Goal: Task Accomplishment & Management: Manage account settings

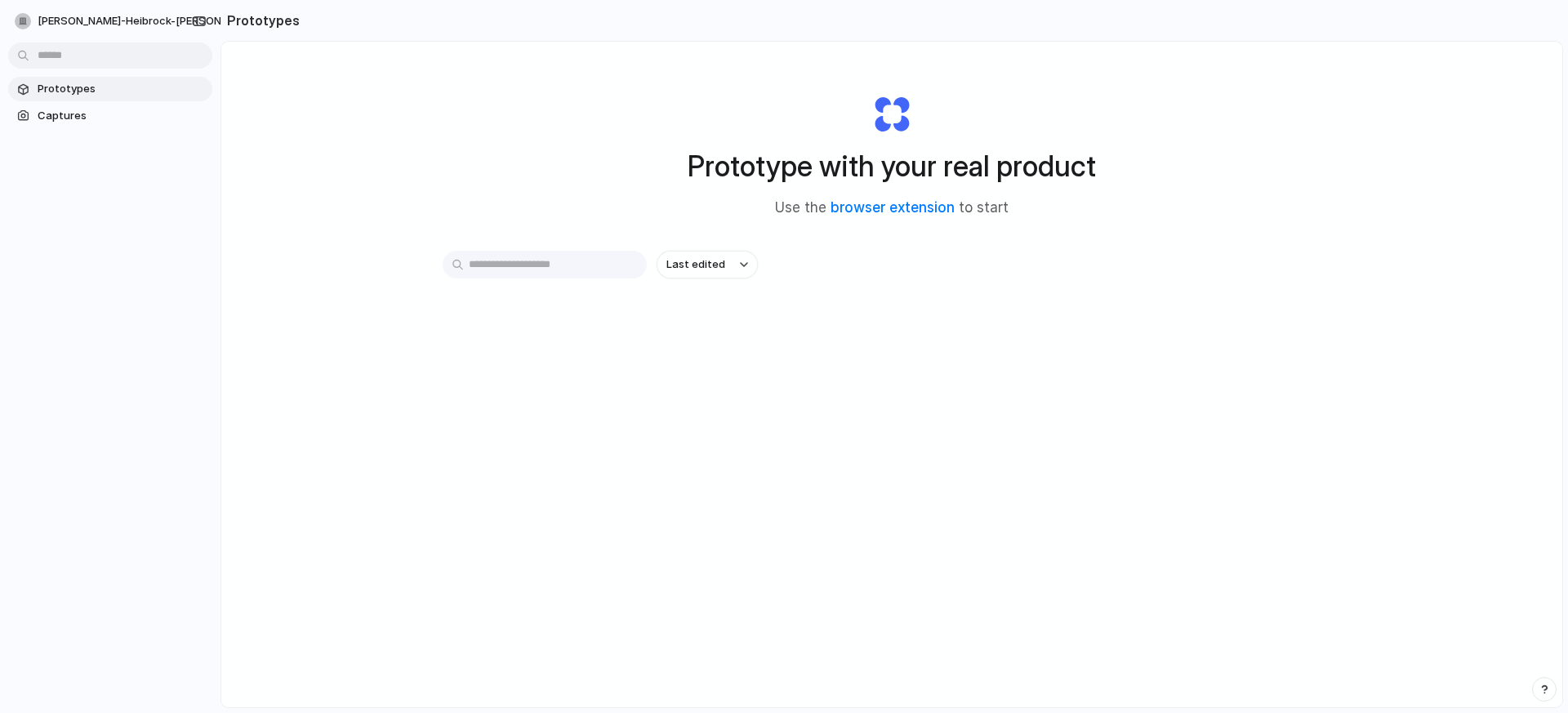
click at [547, 264] on input "text" at bounding box center [545, 265] width 204 height 27
click at [695, 270] on span "Last edited" at bounding box center [696, 264] width 59 height 17
click at [508, 276] on div "Last edited Last created Alphabetical" at bounding box center [784, 356] width 1568 height 713
click at [68, 118] on span "Captures" at bounding box center [121, 116] width 168 height 17
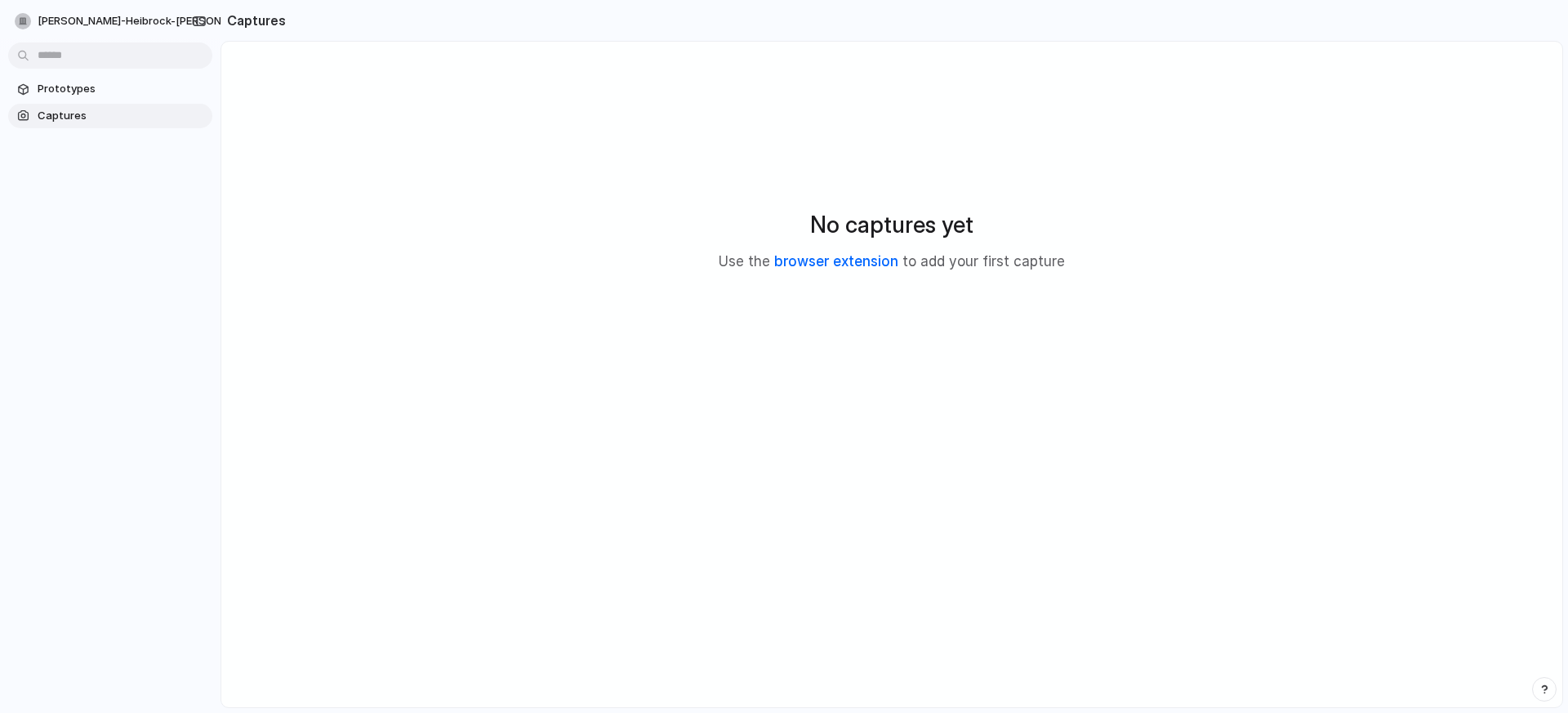
click at [849, 262] on link "browser extension" at bounding box center [836, 261] width 125 height 17
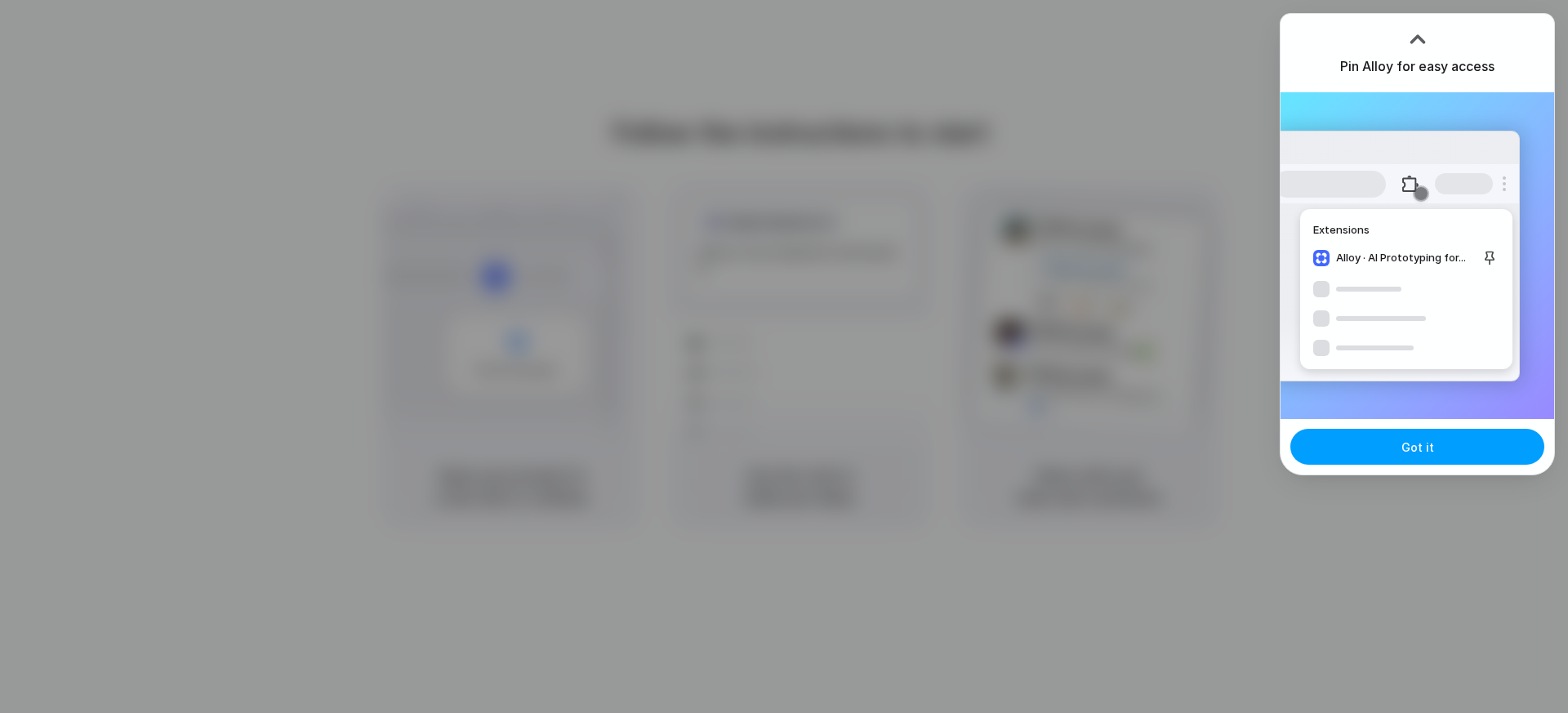
click at [1417, 457] on button "Got it" at bounding box center [1417, 446] width 254 height 36
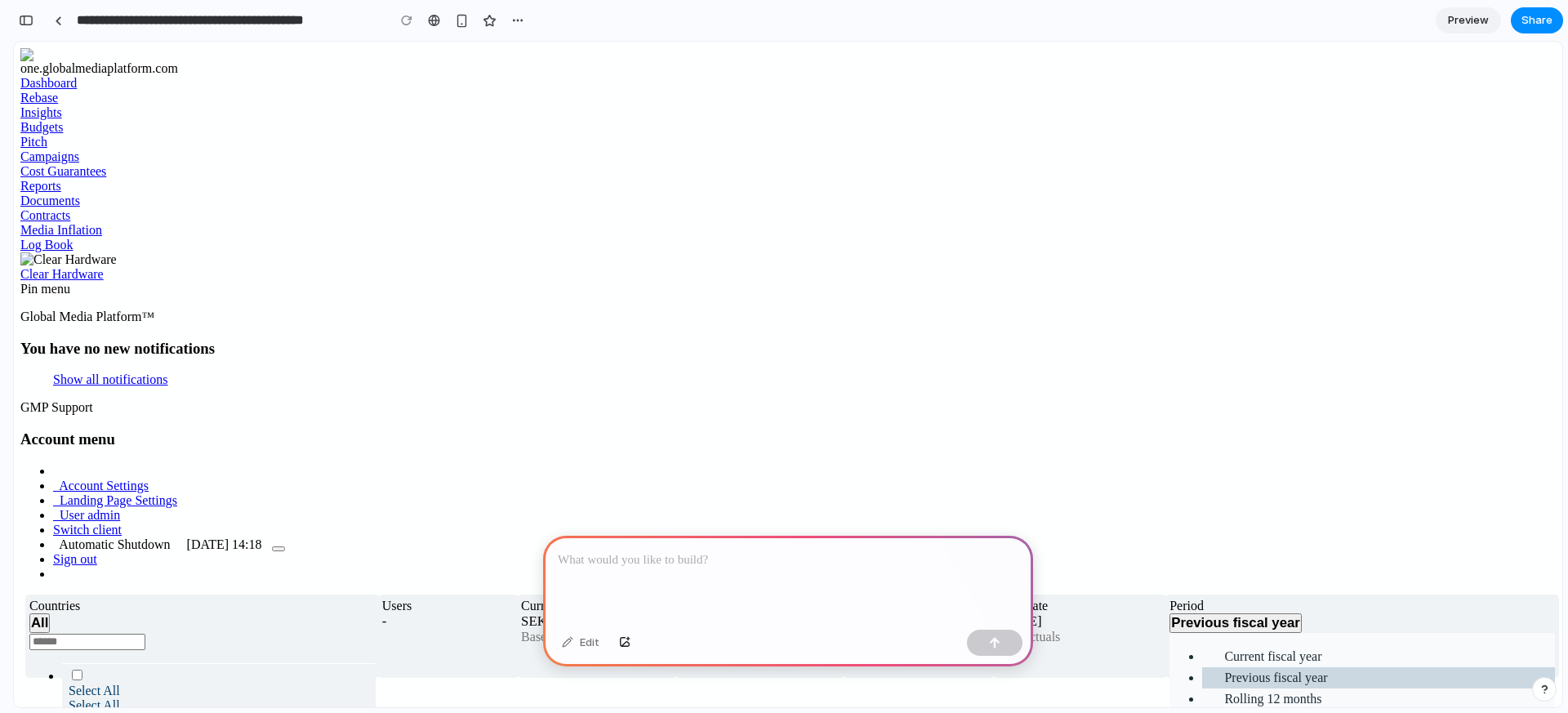
click at [79, 163] on span "Campaigns" at bounding box center [50, 156] width 59 height 14
click at [79, 163] on link "Campaigns" at bounding box center [50, 156] width 59 height 14
click at [683, 578] on div at bounding box center [788, 579] width 490 height 87
click at [712, 566] on p "**********" at bounding box center [788, 560] width 460 height 20
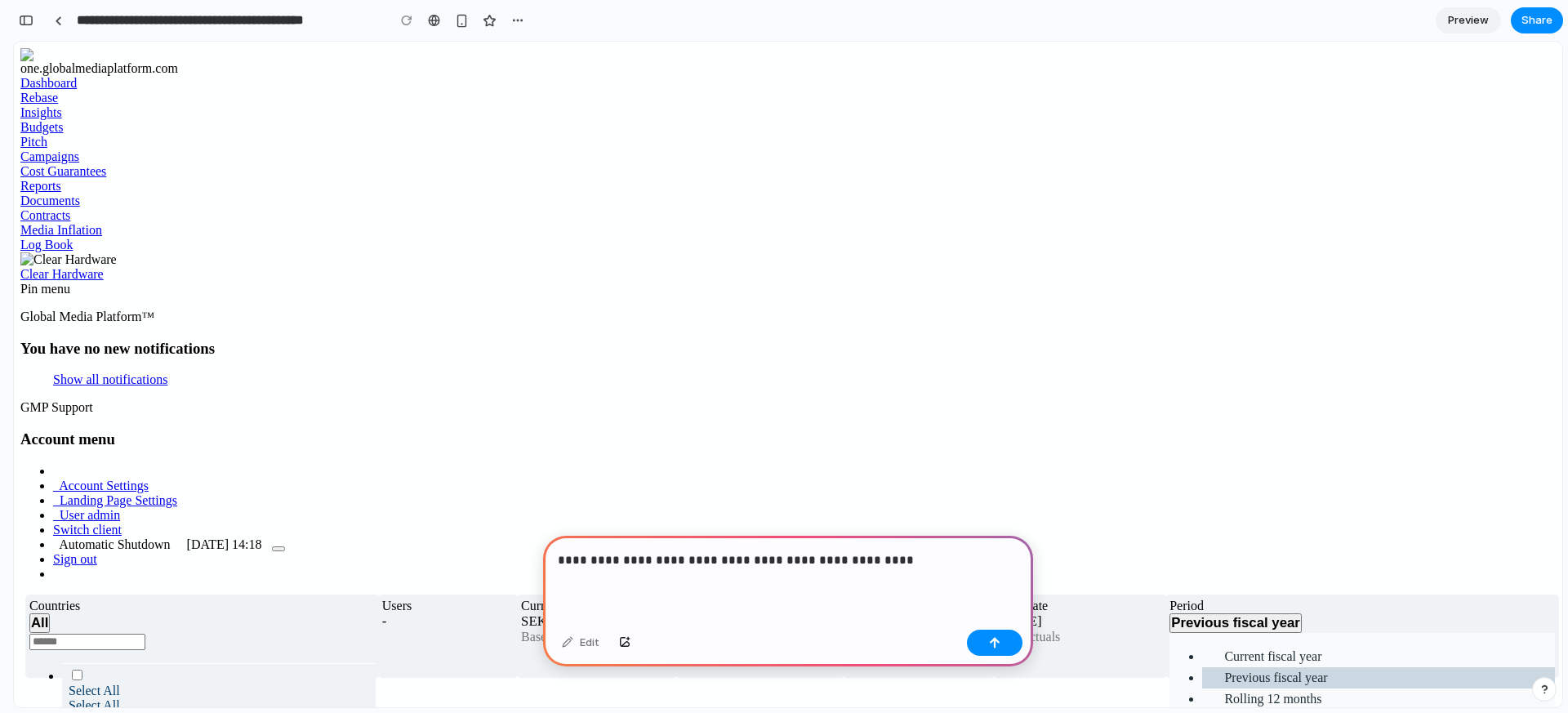
click at [916, 564] on p "**********" at bounding box center [788, 560] width 460 height 20
click at [942, 563] on p "**********" at bounding box center [788, 560] width 460 height 20
click at [954, 559] on p "**********" at bounding box center [788, 560] width 460 height 20
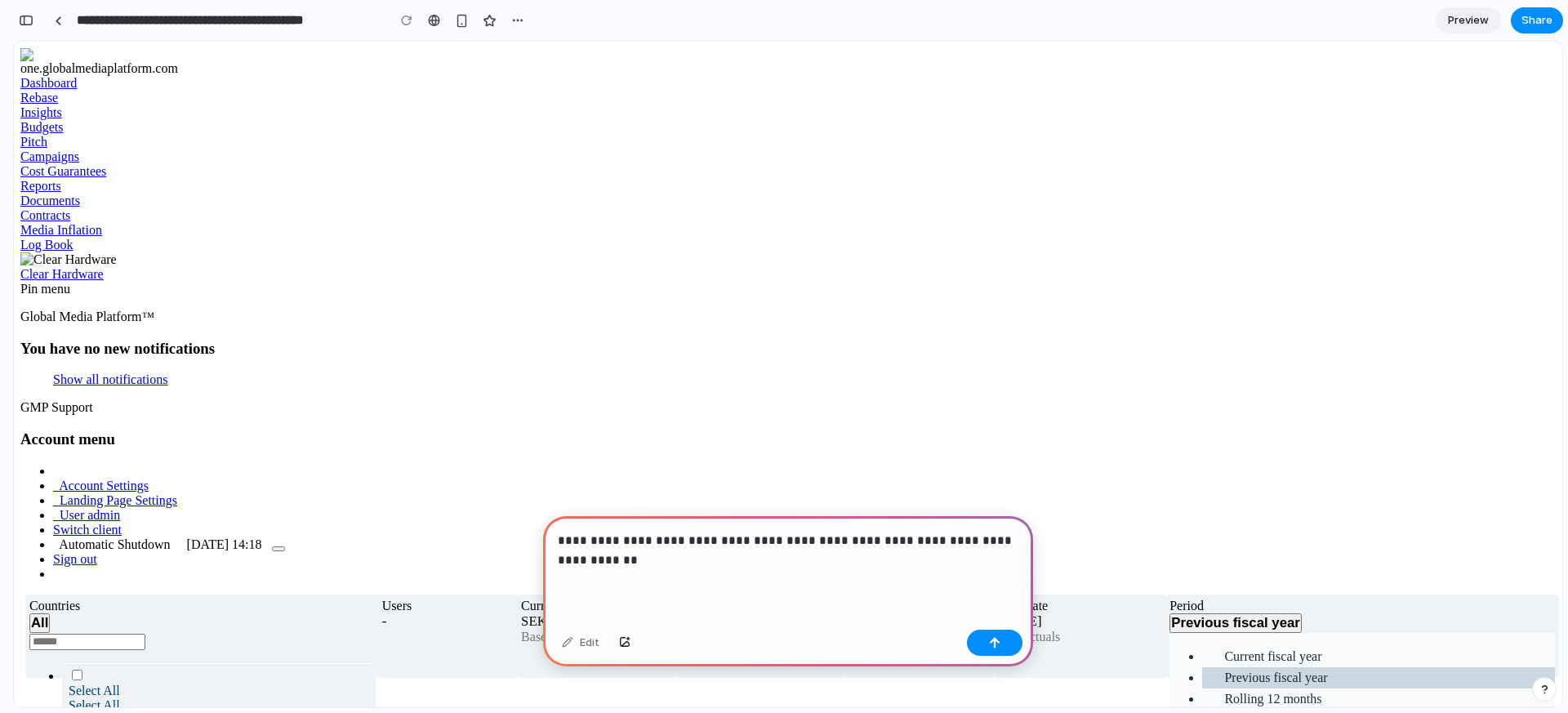
click at [753, 539] on p "**********" at bounding box center [788, 550] width 460 height 39
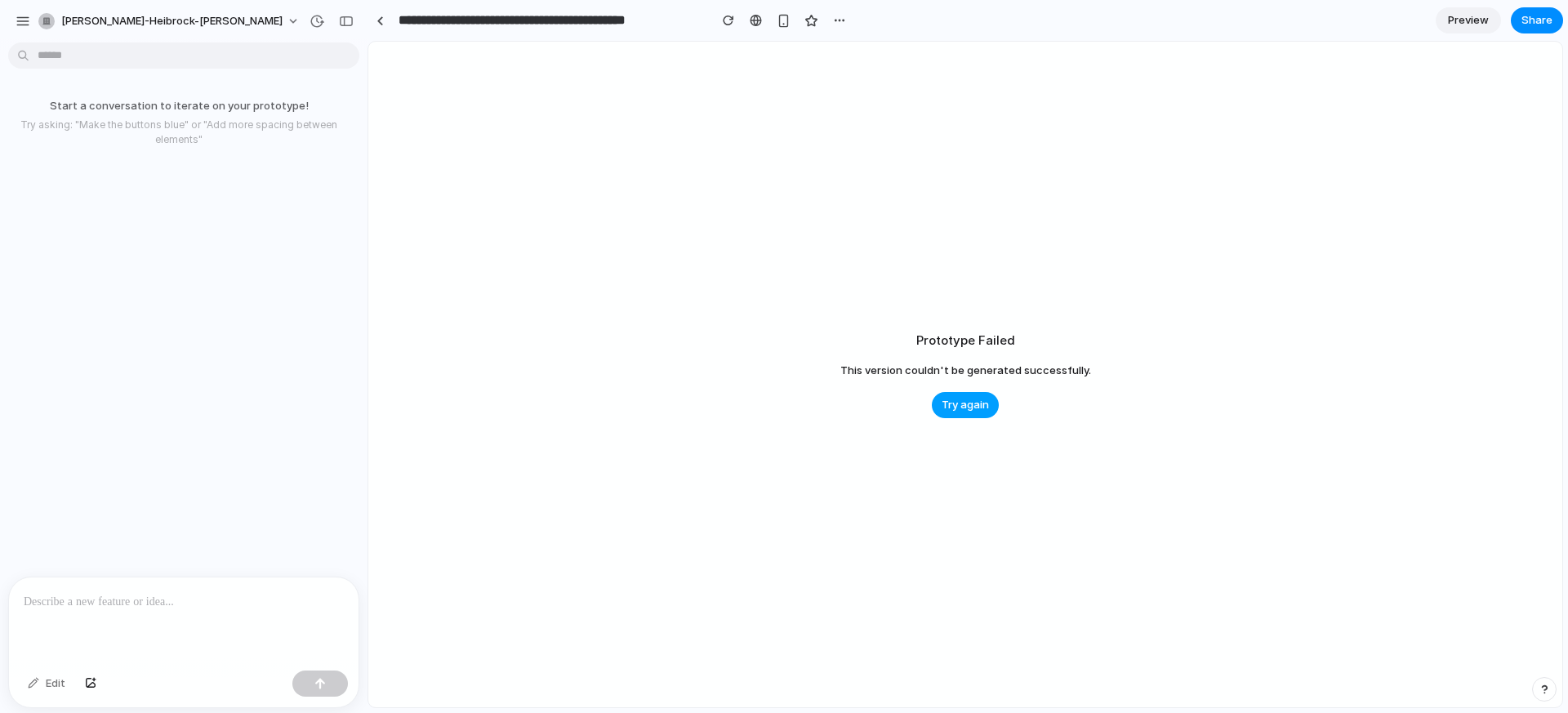
click at [982, 407] on span "Try again" at bounding box center [966, 405] width 47 height 17
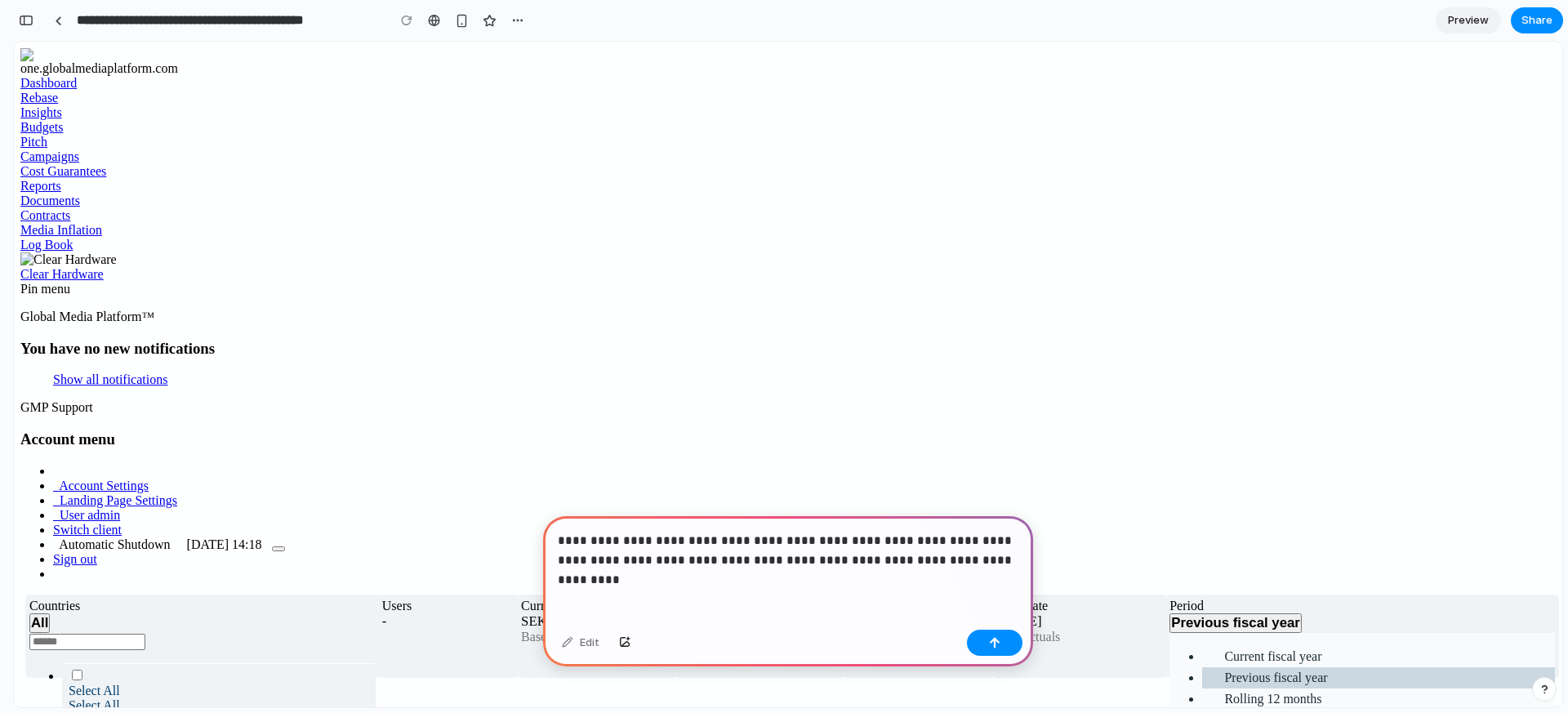
click at [986, 563] on p "**********" at bounding box center [788, 550] width 460 height 39
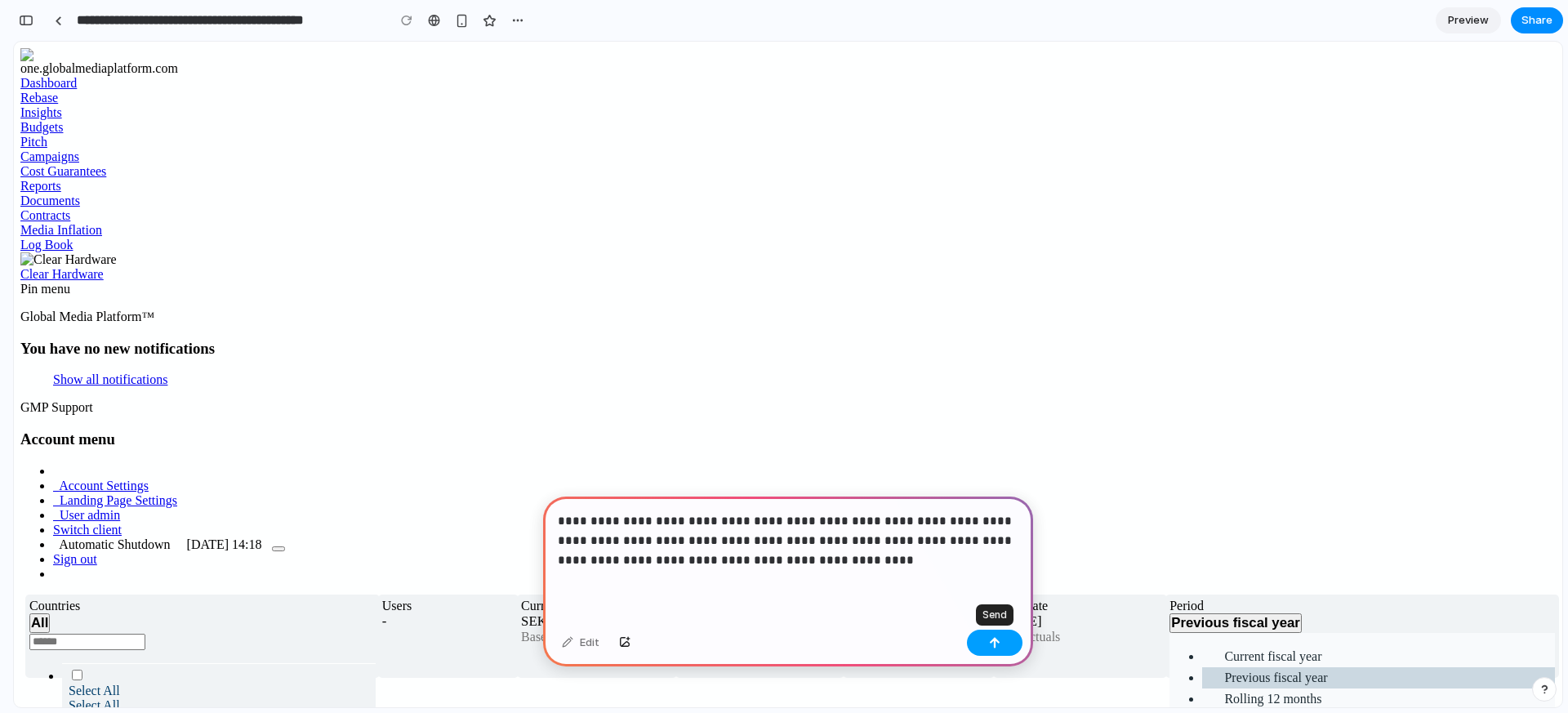
click at [998, 645] on div "button" at bounding box center [995, 642] width 12 height 12
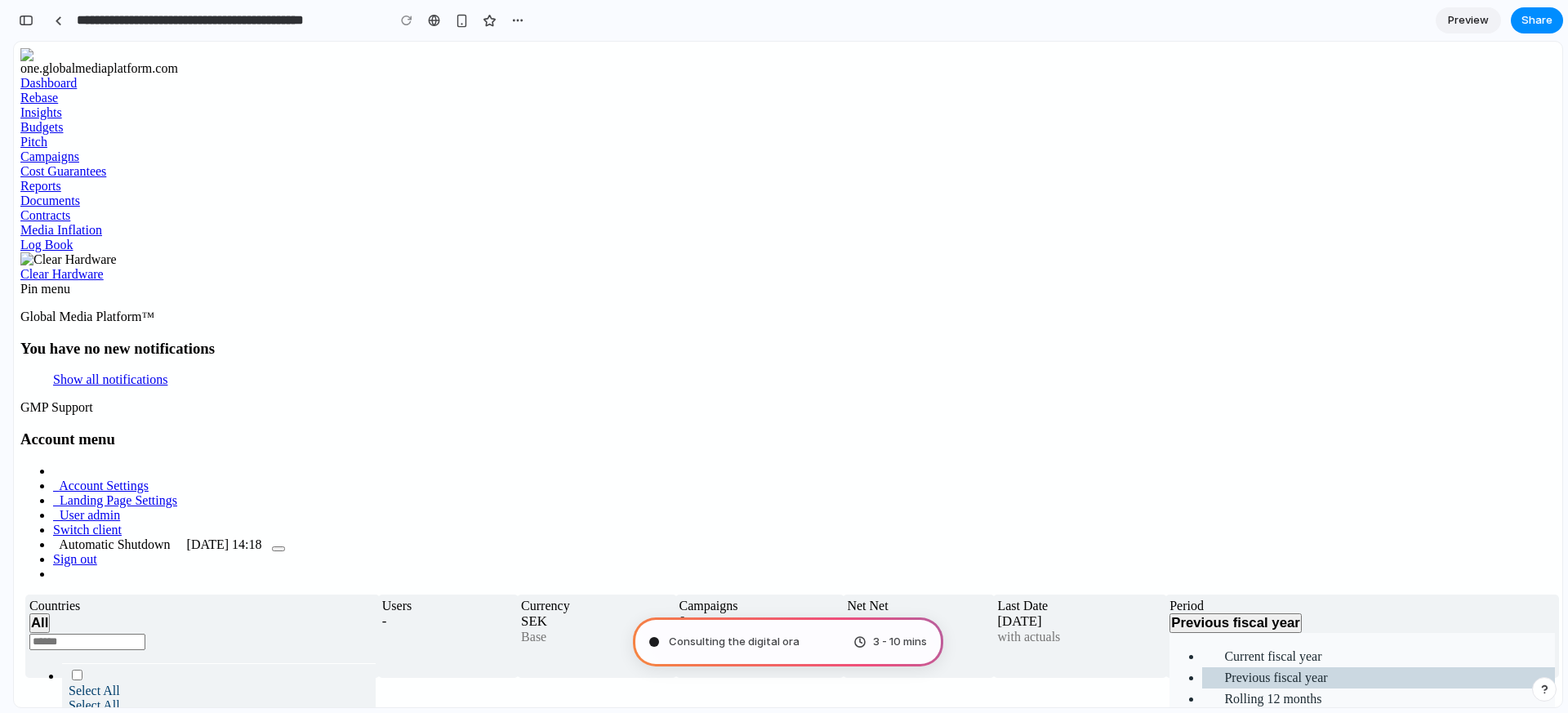
type input "**********"
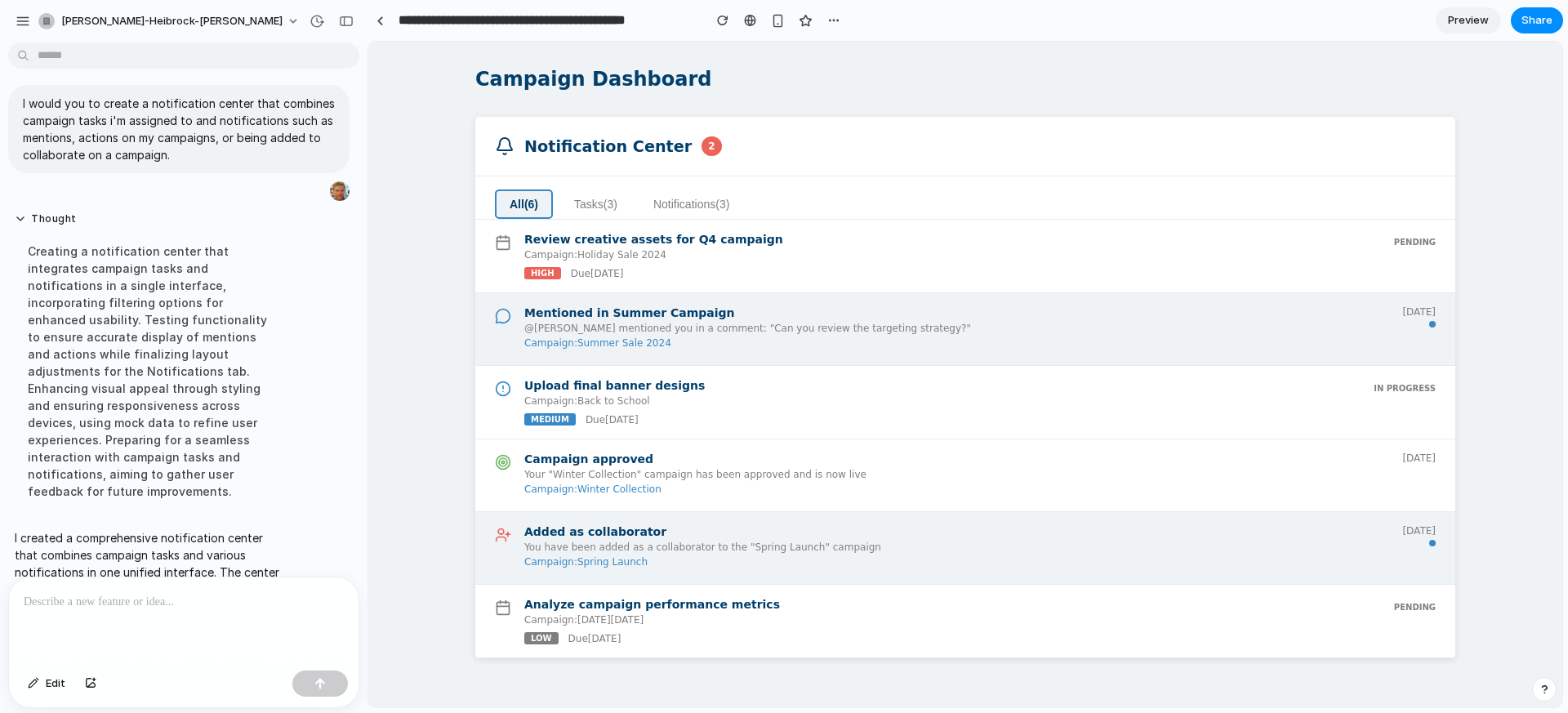
scroll to position [14, 0]
drag, startPoint x: 597, startPoint y: 210, endPoint x: 664, endPoint y: 209, distance: 67.0
click at [597, 211] on button "Tasks ( 3 )" at bounding box center [596, 204] width 73 height 29
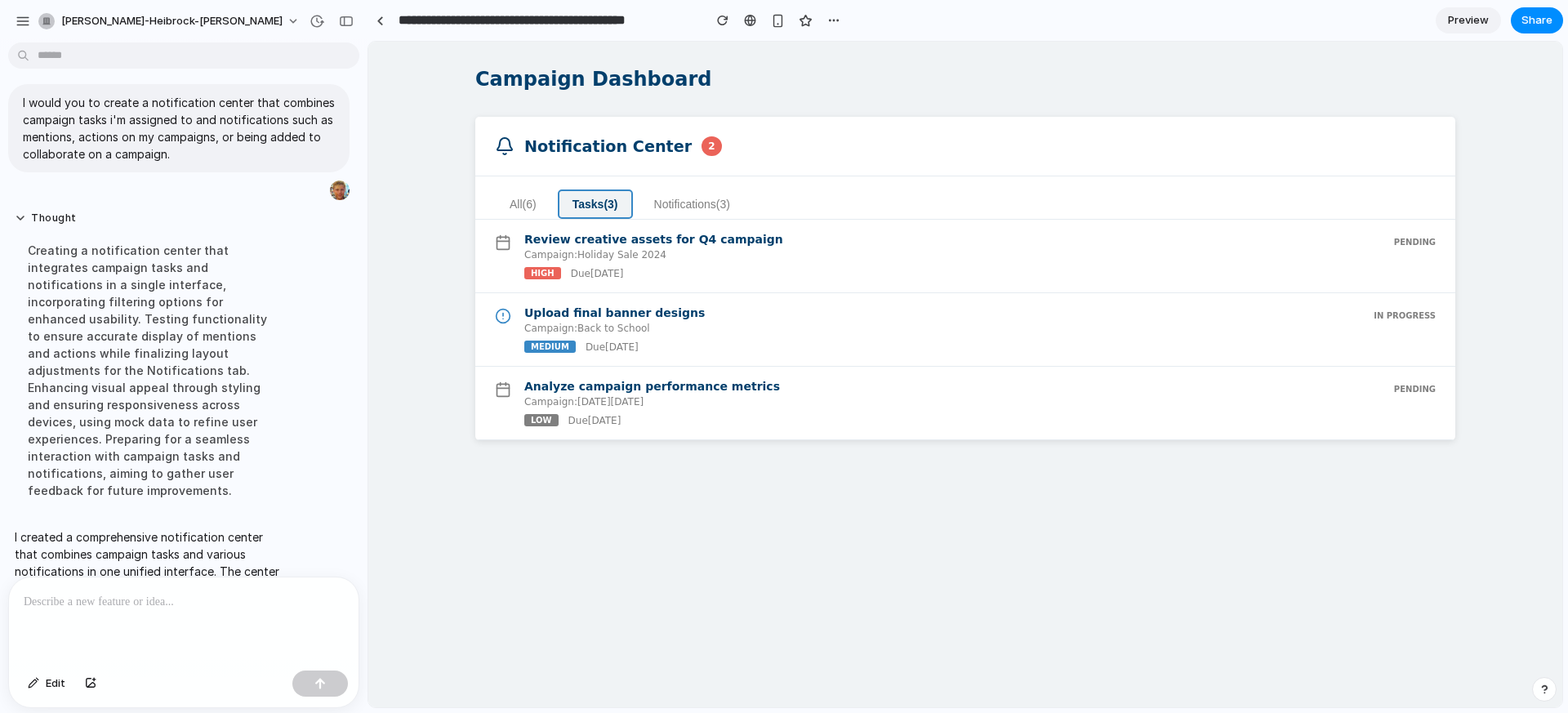
click at [700, 205] on button "Notifications ( 3 )" at bounding box center [692, 204] width 105 height 29
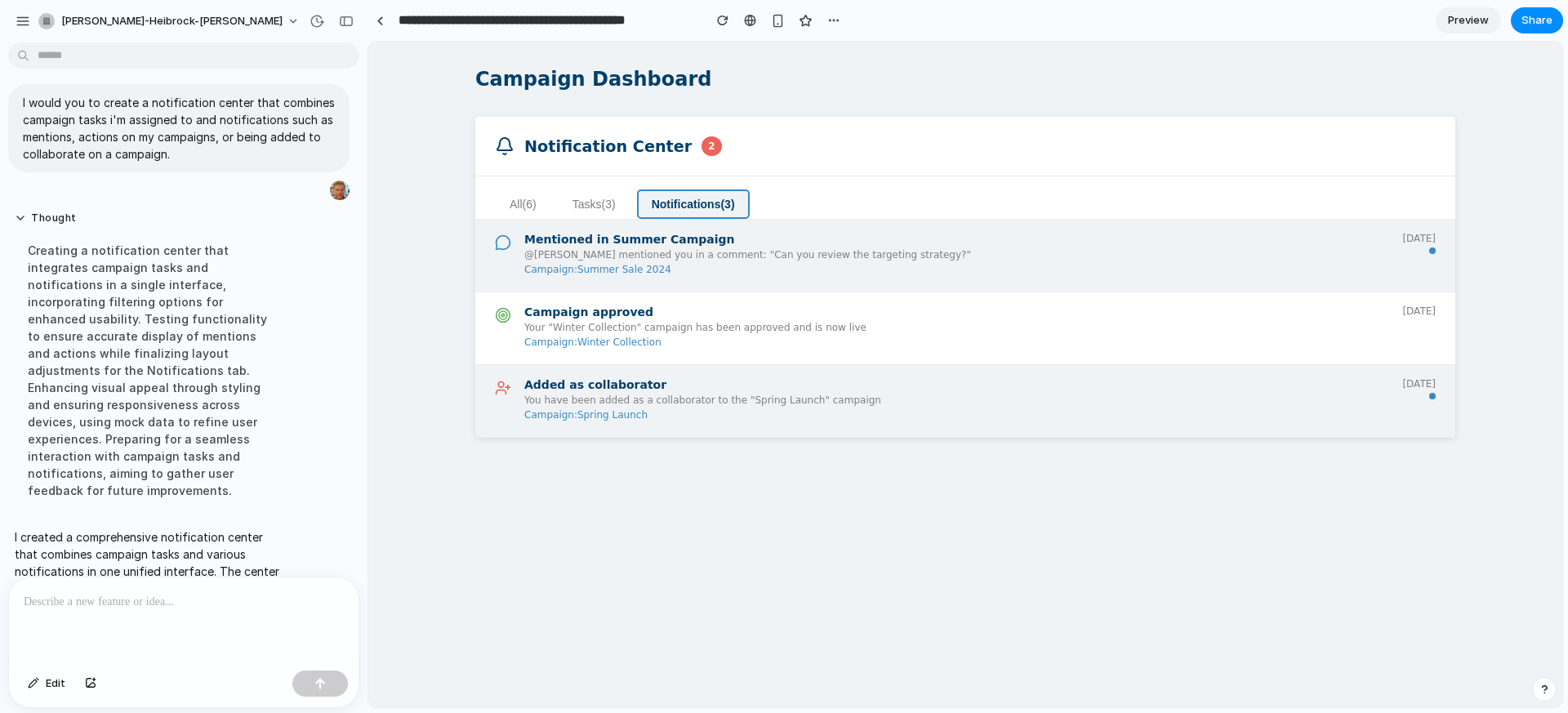
click at [509, 204] on button "All ( 6 )" at bounding box center [522, 204] width 56 height 29
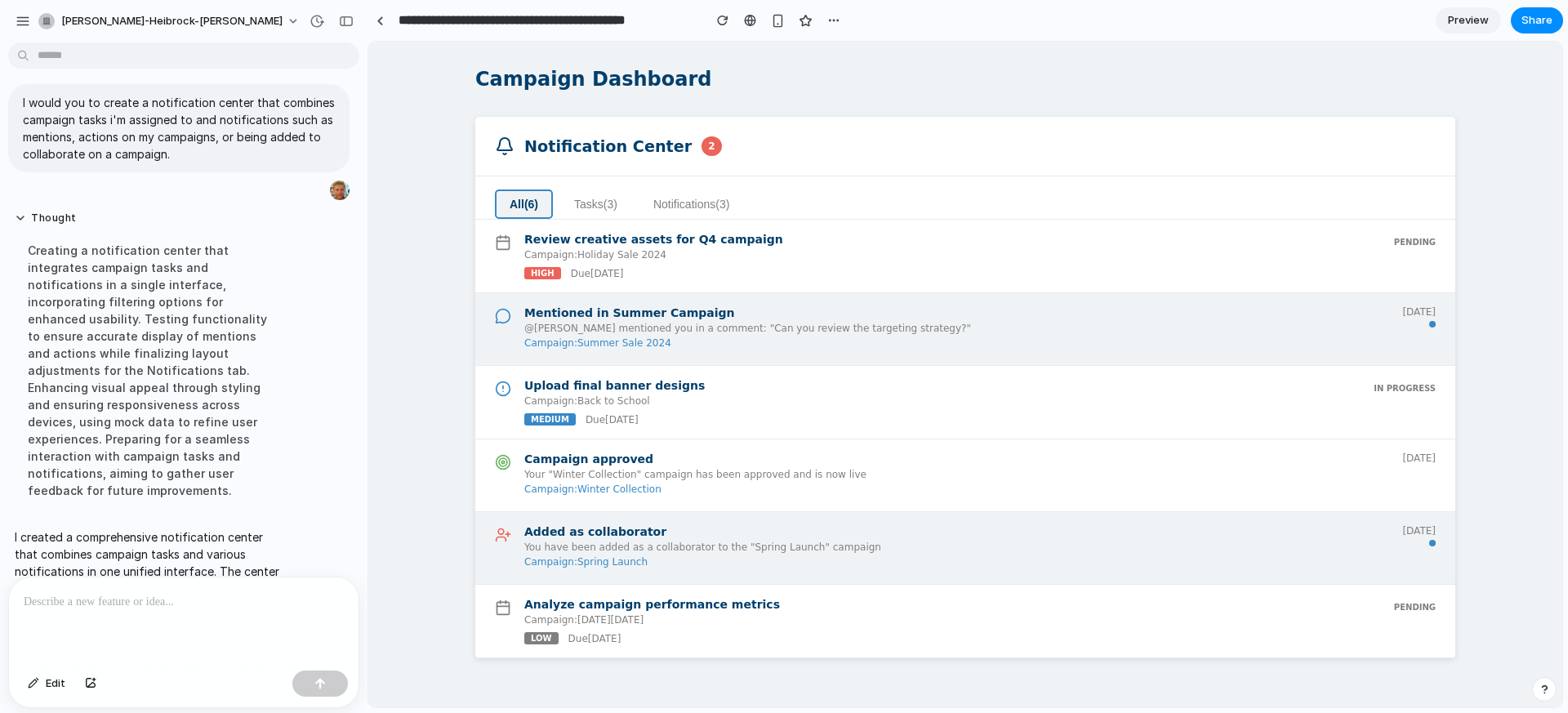
click at [587, 204] on button "Tasks ( 3 )" at bounding box center [596, 204] width 73 height 29
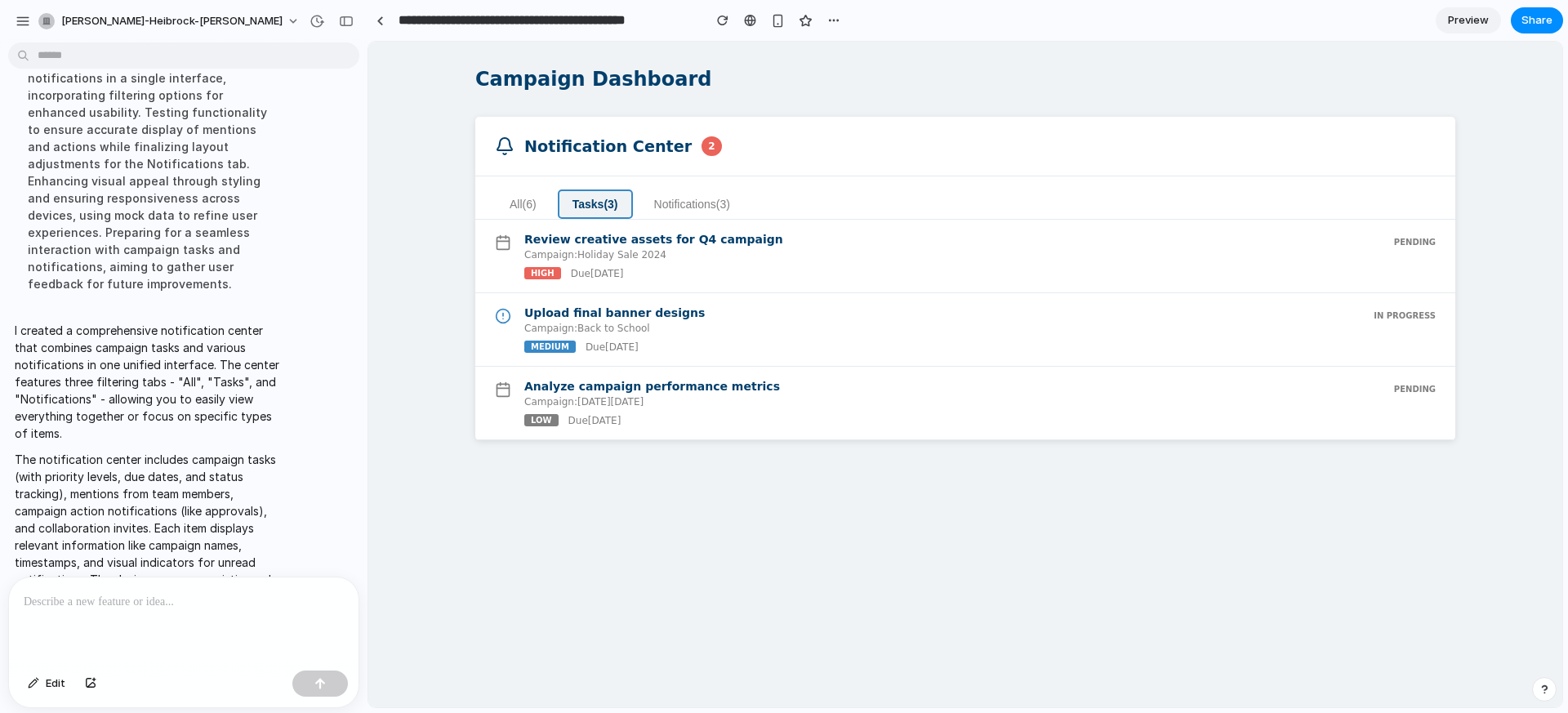
scroll to position [248, 0]
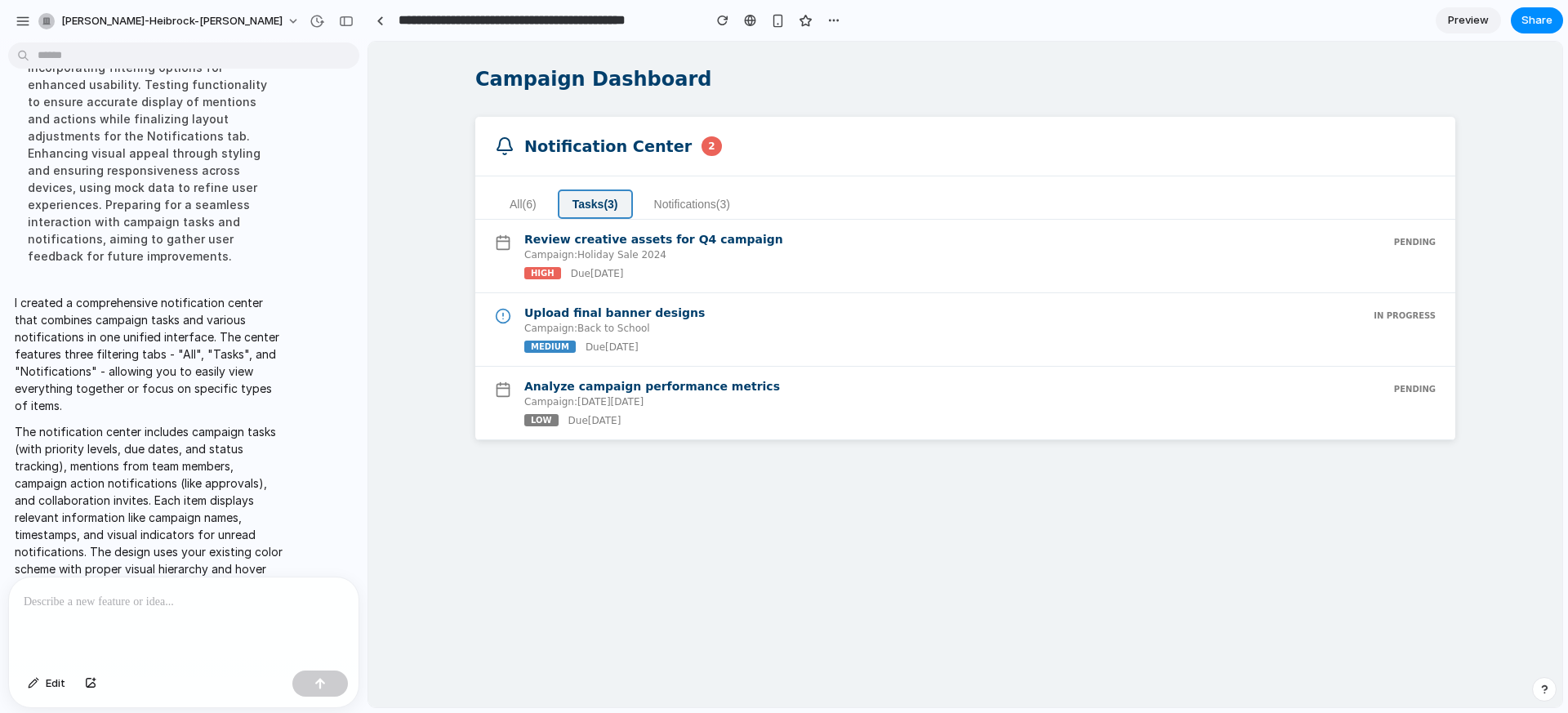
click at [521, 204] on button "All ( 6 )" at bounding box center [522, 204] width 56 height 29
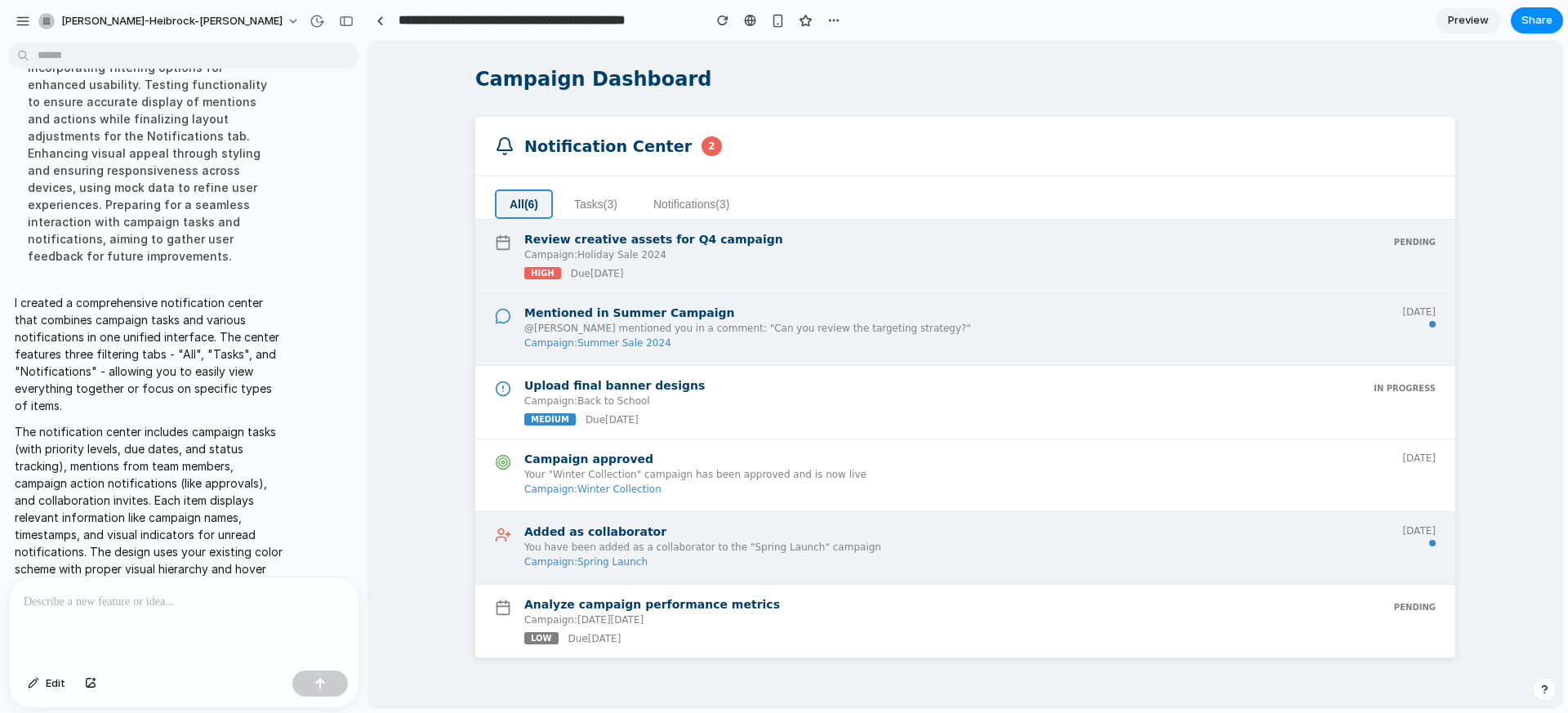
click at [655, 263] on div "Campaign: Holiday Sale 2024 high Due [DATE]" at bounding box center [952, 264] width 857 height 30
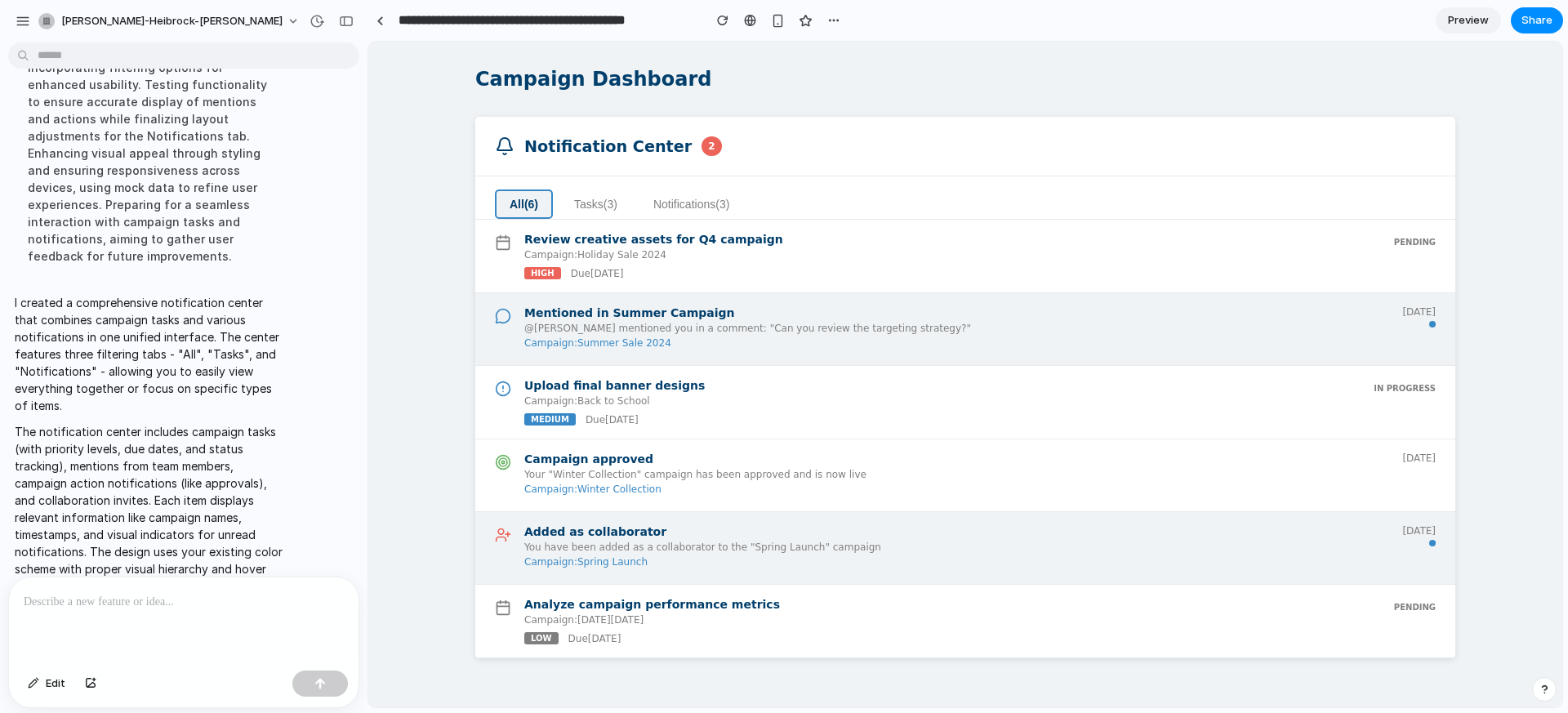
click at [645, 348] on p "Campaign: Summer Sale 2024" at bounding box center [956, 343] width 864 height 12
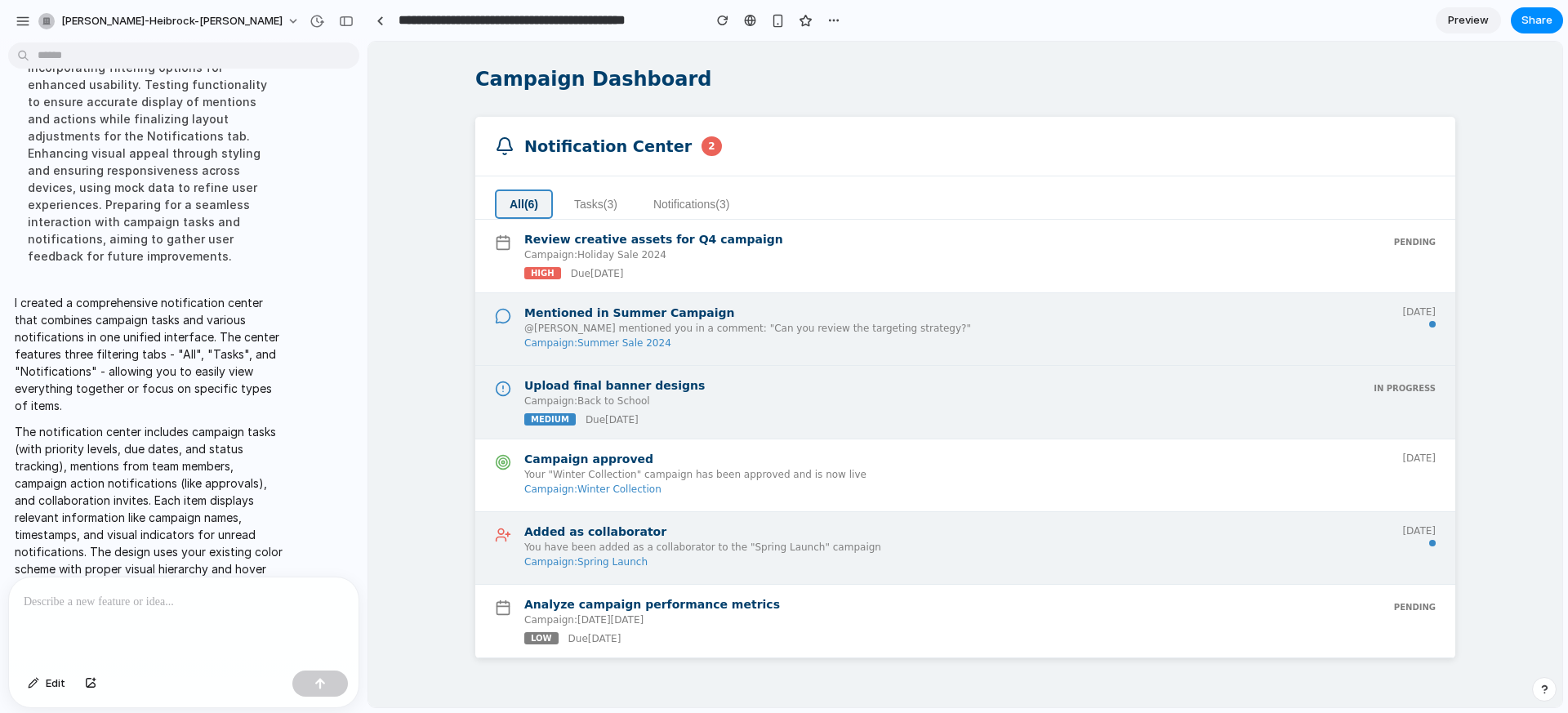
click at [651, 426] on div "medium Due [DATE]" at bounding box center [942, 419] width 836 height 12
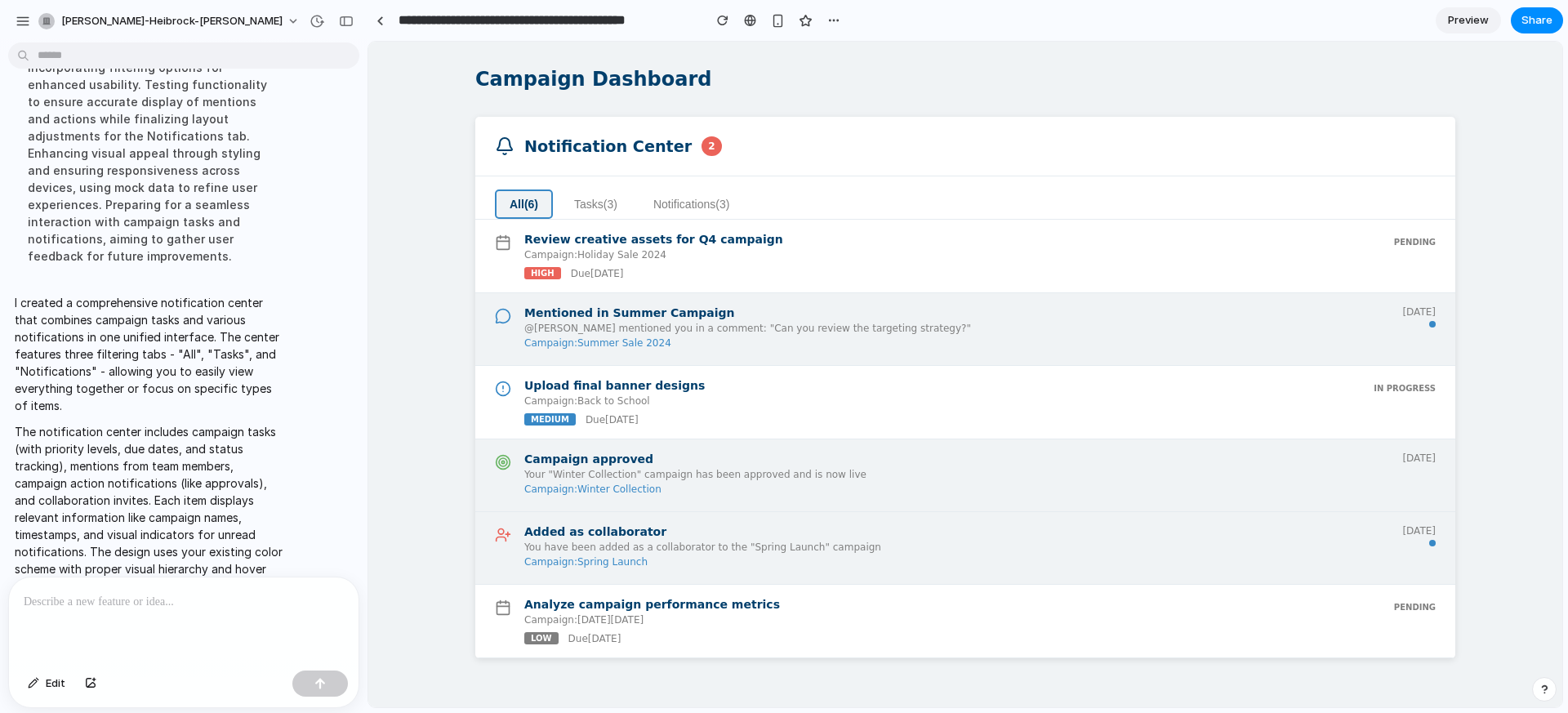
click at [661, 494] on p "Campaign: Winter Collection" at bounding box center [956, 489] width 864 height 12
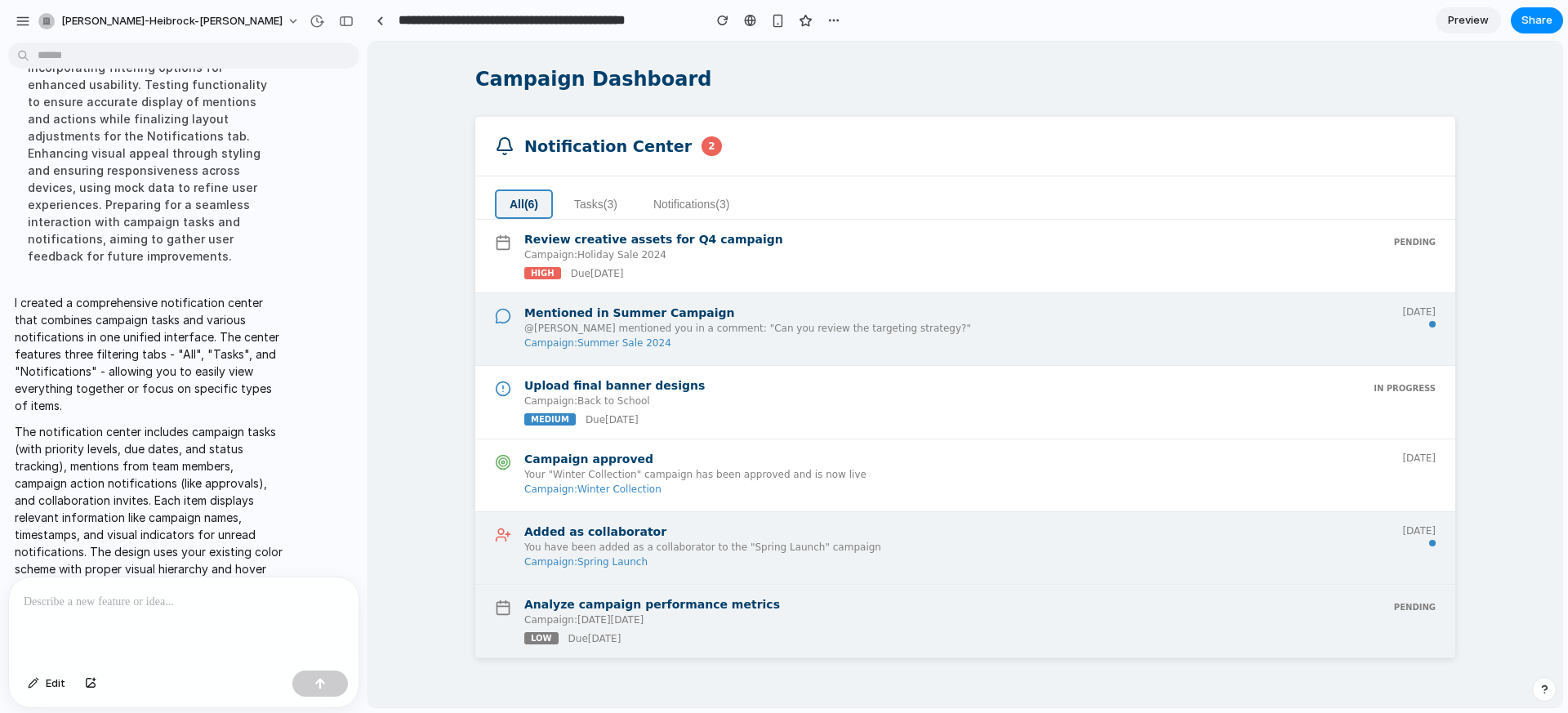
click at [657, 626] on p "Campaign: [DATE][DATE]" at bounding box center [952, 620] width 857 height 12
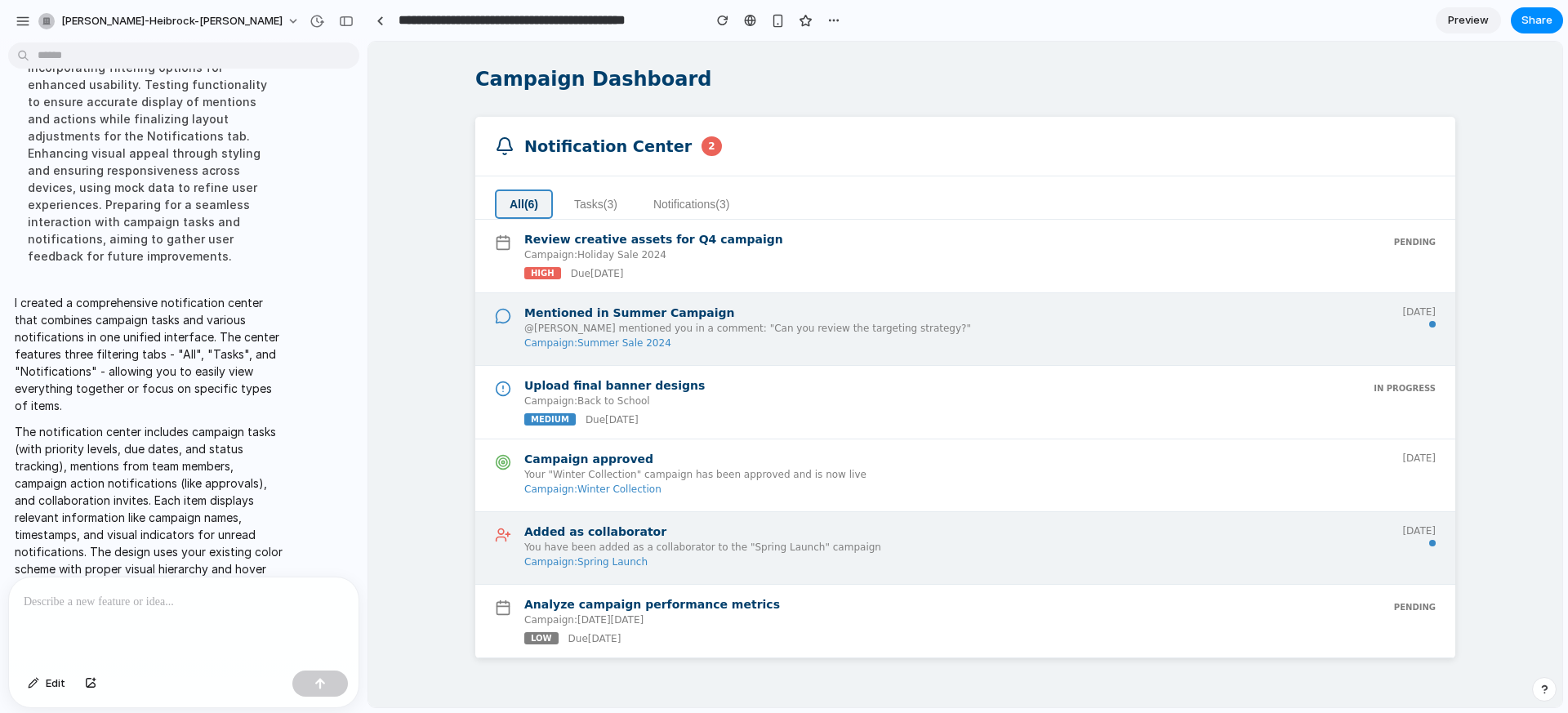
click at [1474, 19] on span "Preview" at bounding box center [1469, 20] width 41 height 17
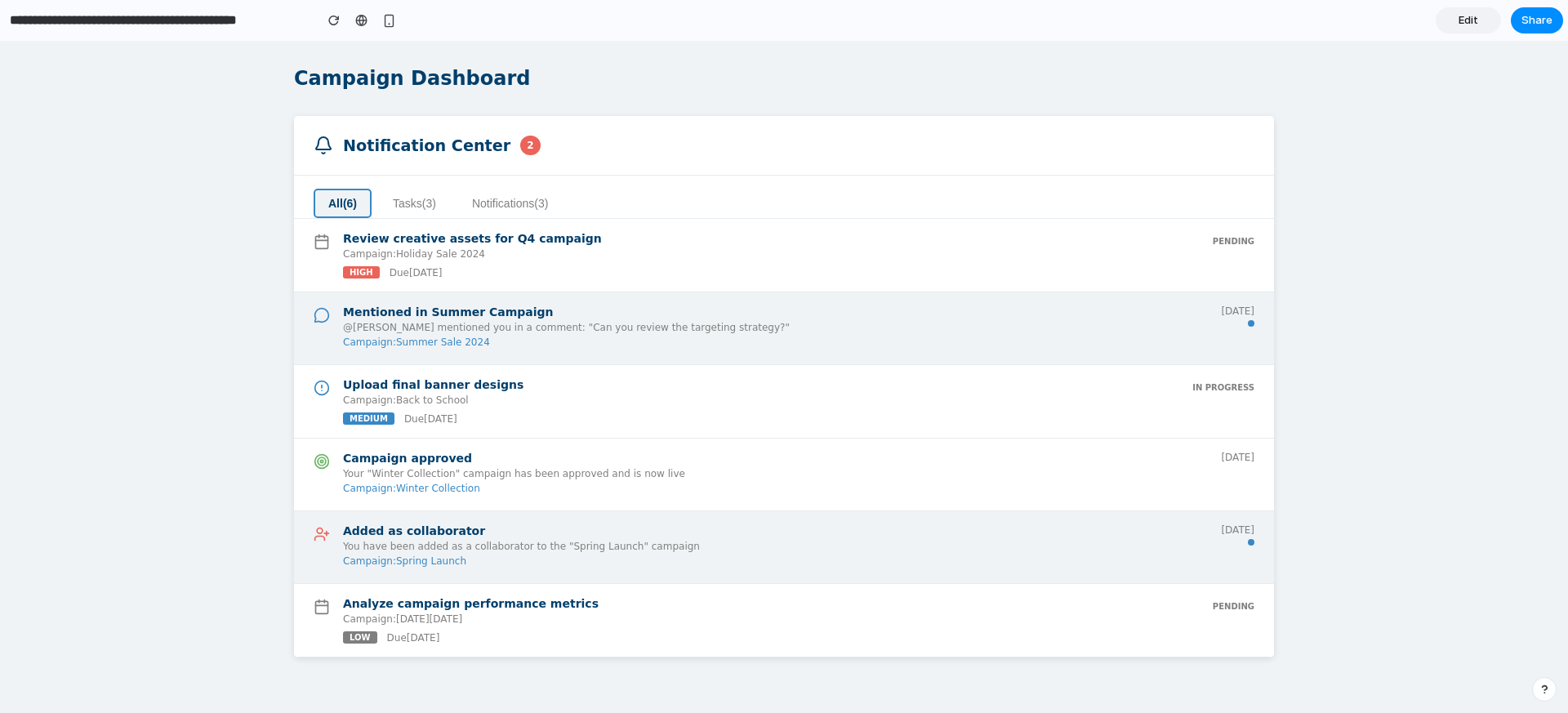
click at [408, 201] on button "Tasks ( 3 )" at bounding box center [414, 203] width 73 height 29
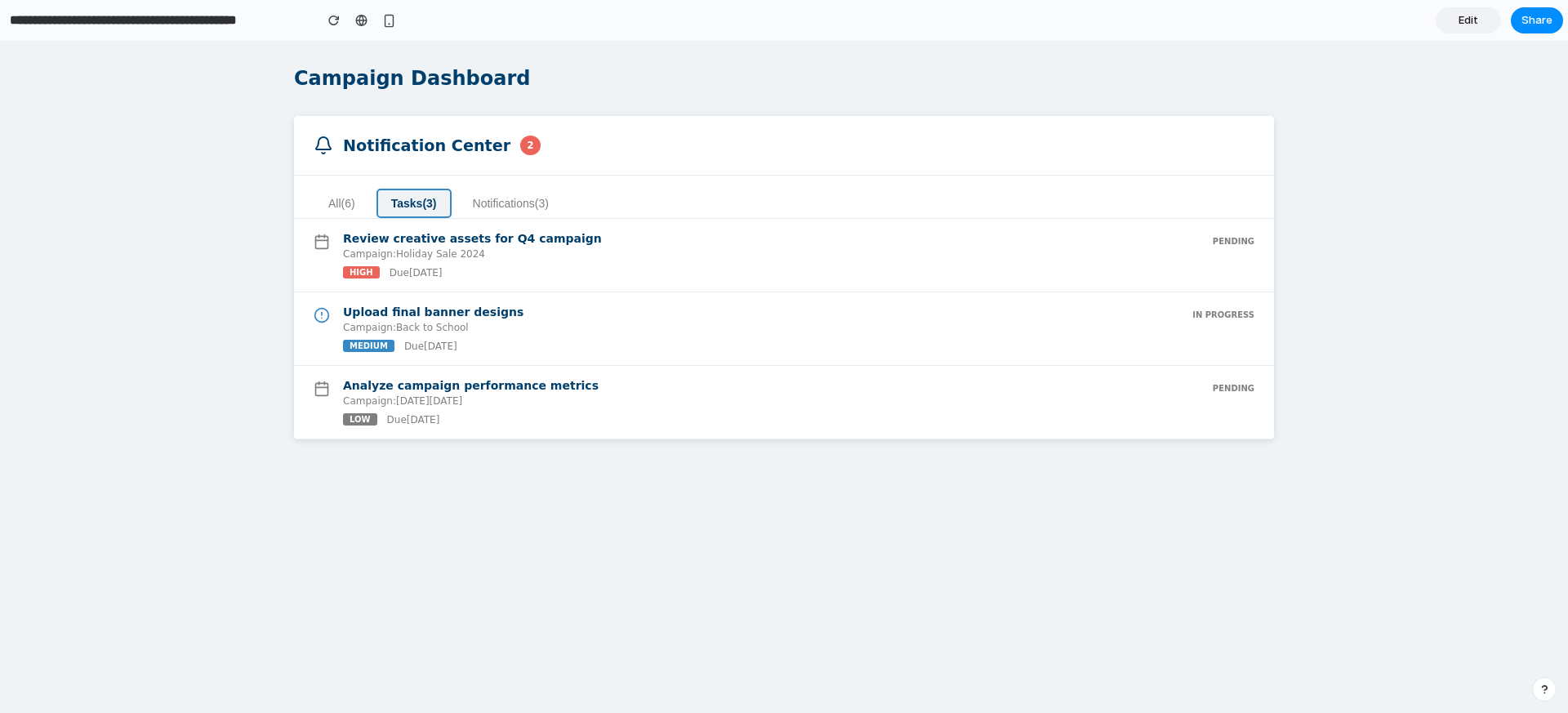
click at [513, 217] on button "Notifications ( 3 )" at bounding box center [510, 203] width 105 height 29
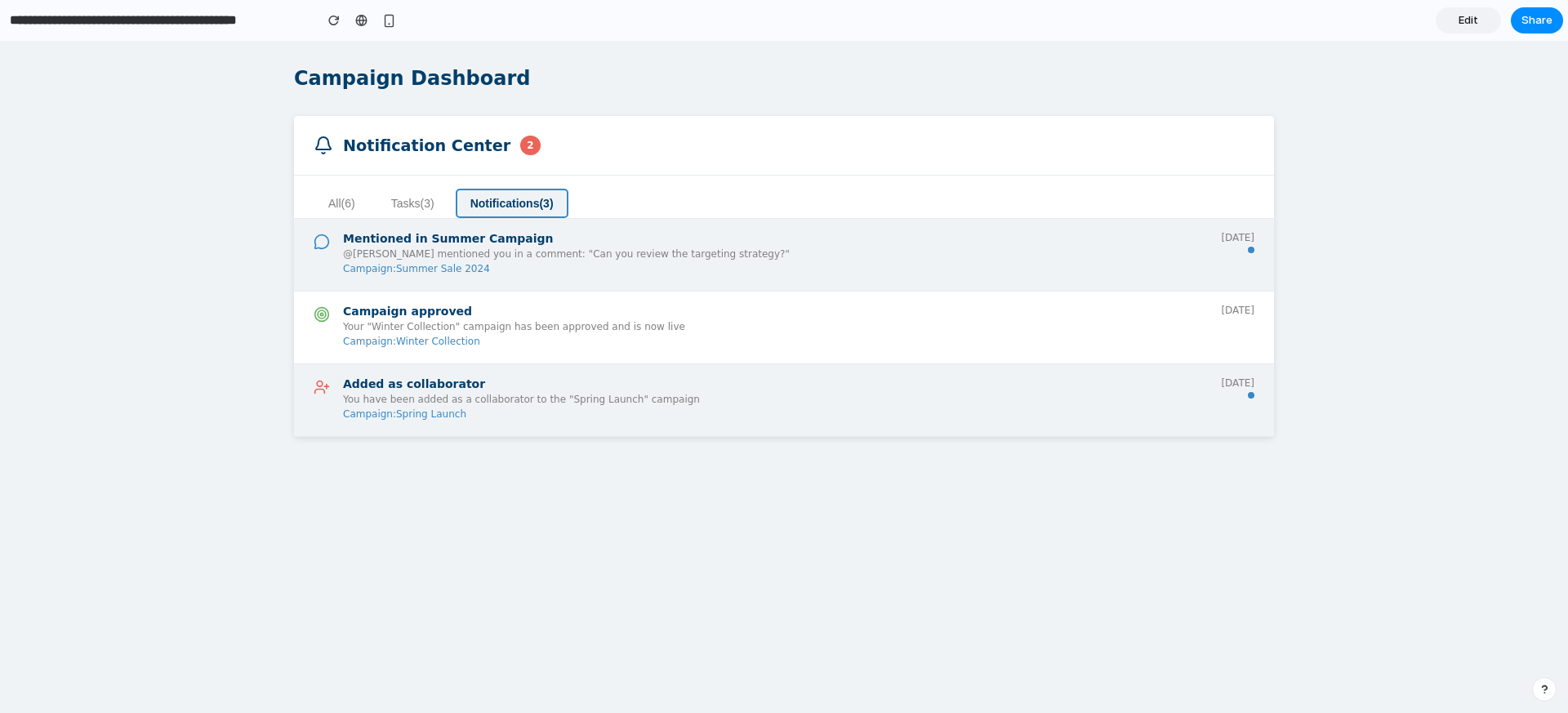
click at [334, 202] on button "All ( 6 )" at bounding box center [341, 203] width 56 height 29
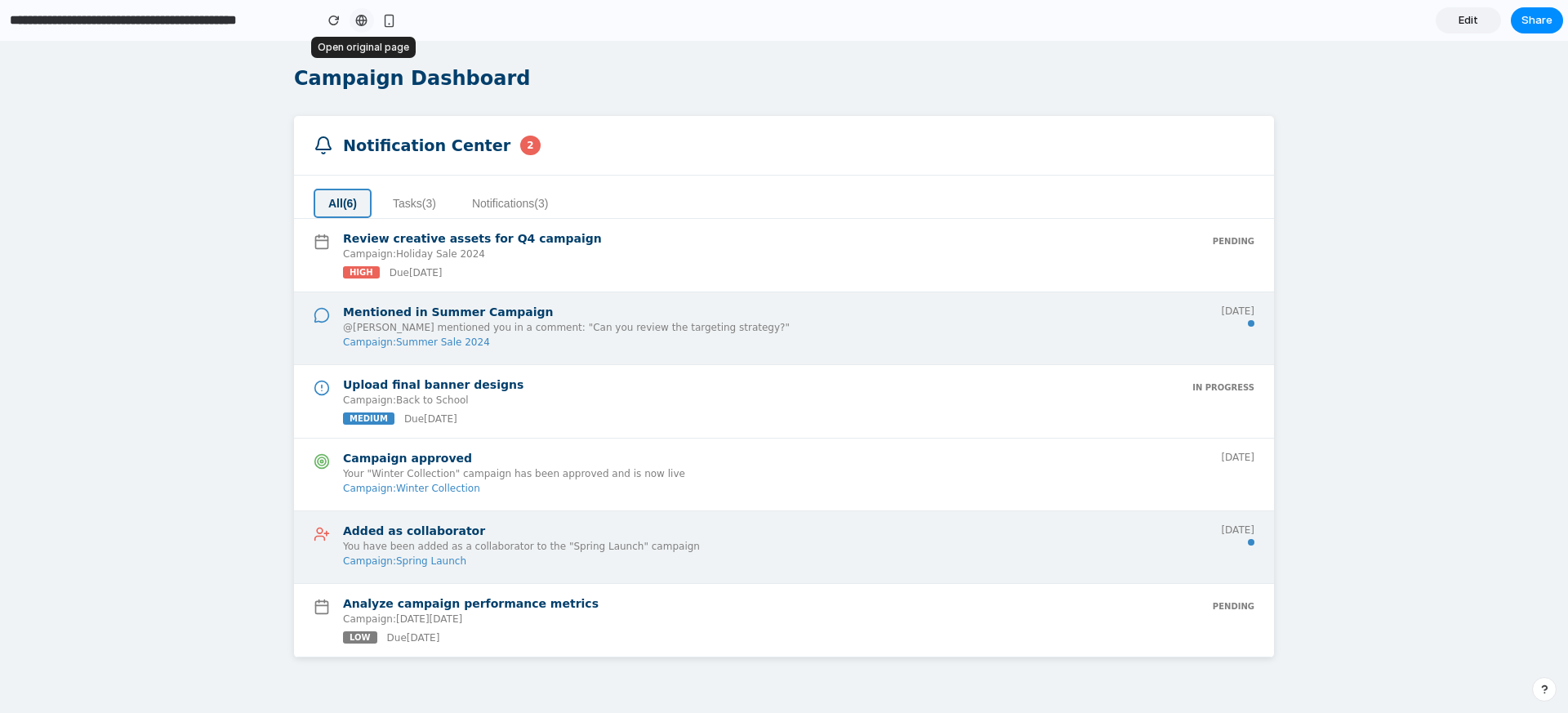
click at [361, 22] on div at bounding box center [361, 20] width 12 height 13
click at [1480, 26] on link "Edit" at bounding box center [1468, 20] width 66 height 26
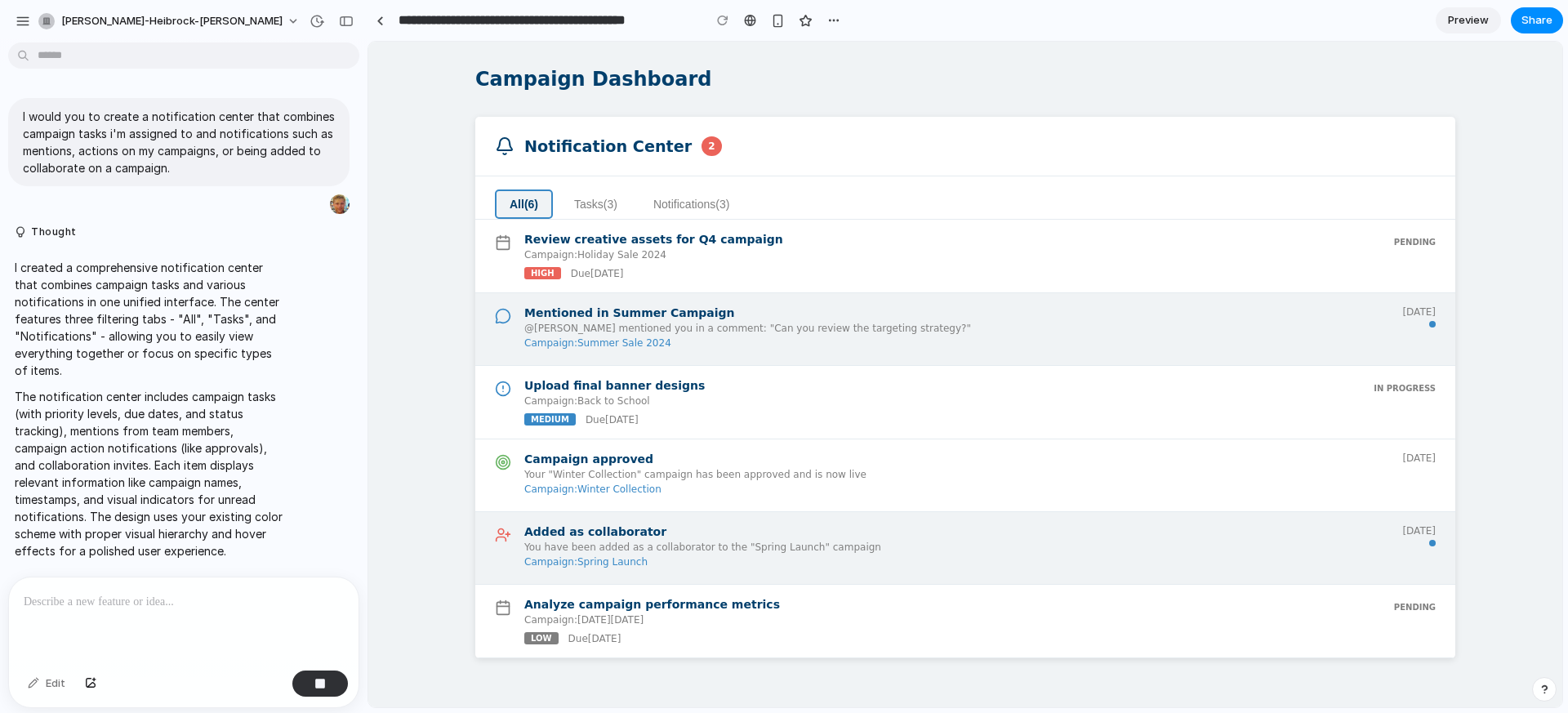
scroll to position [183, 0]
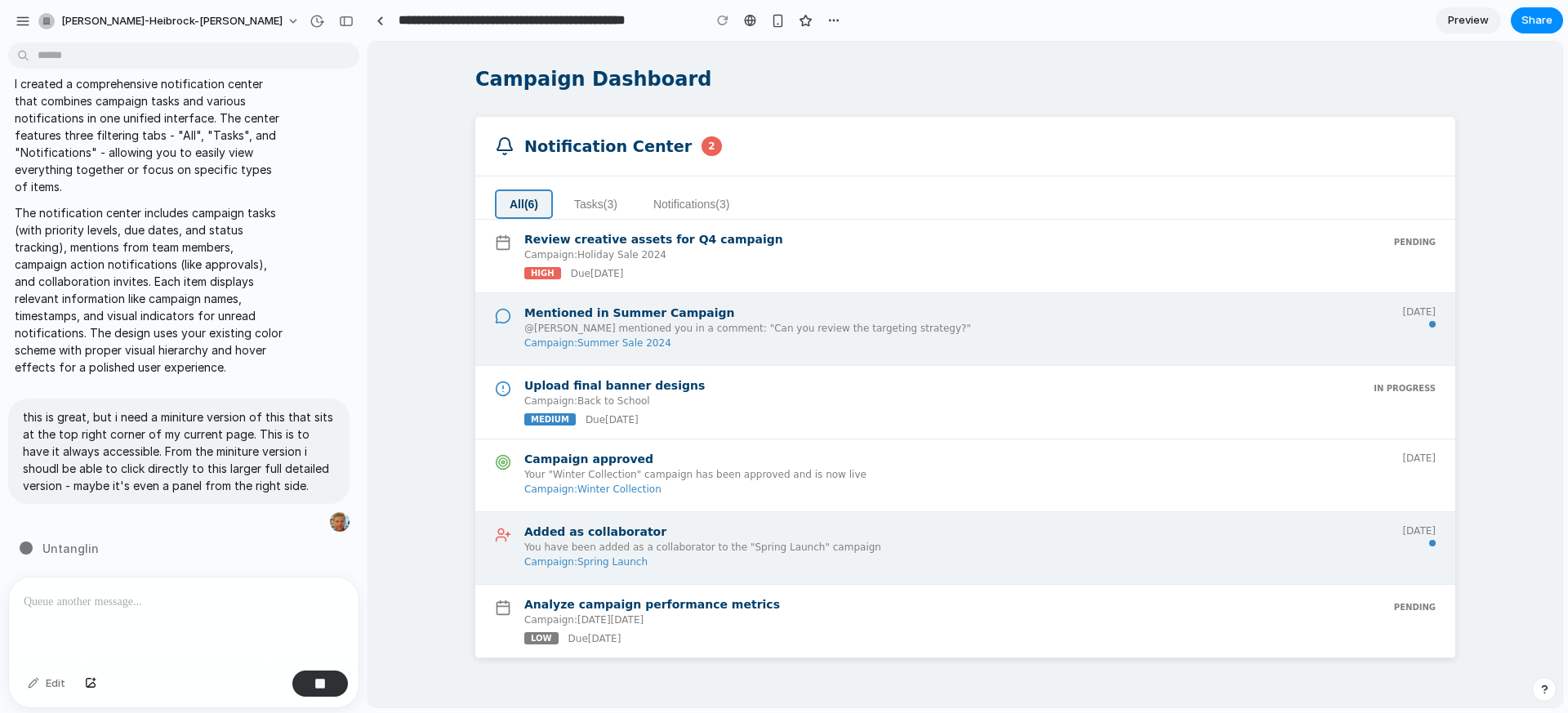
type input "**********"
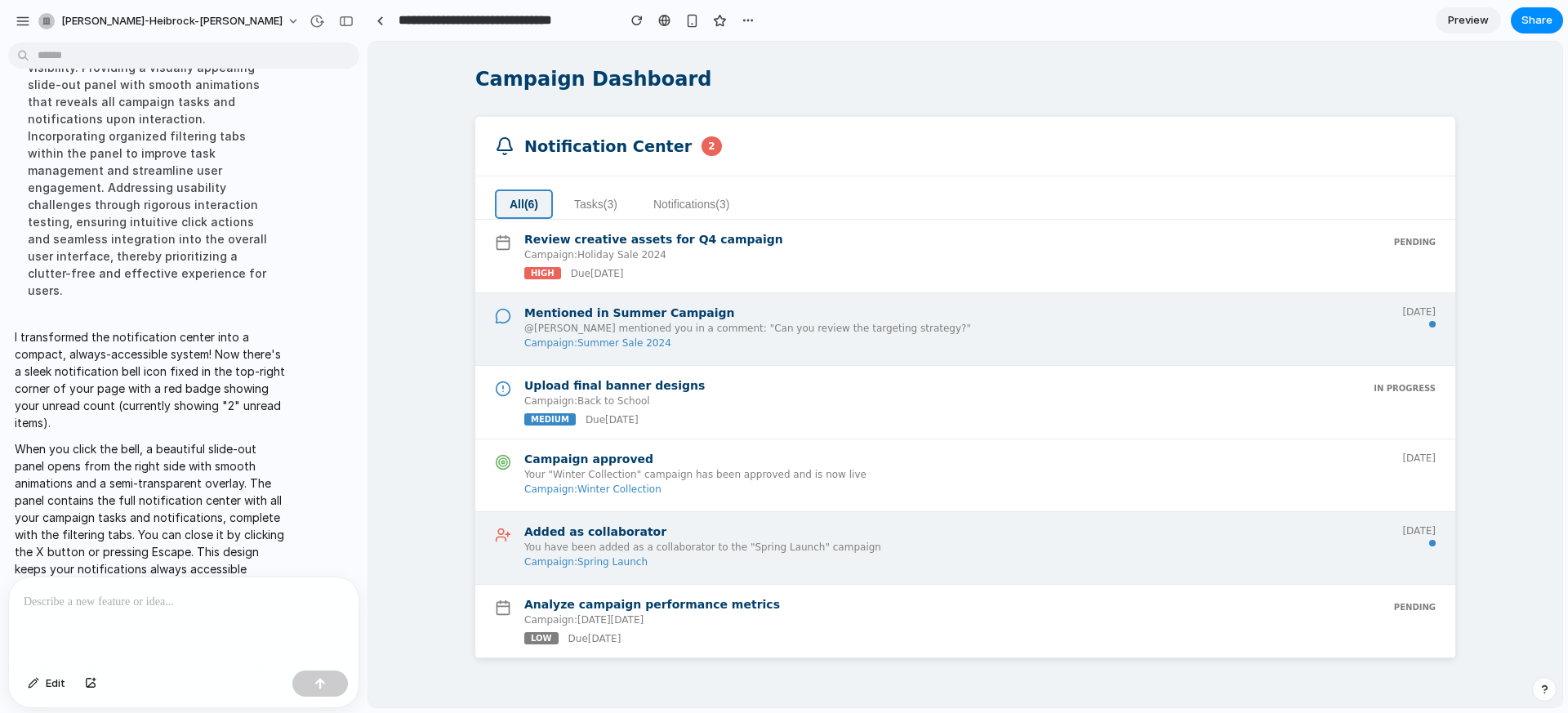
click at [784, 31] on section "**********" at bounding box center [966, 21] width 1196 height 41
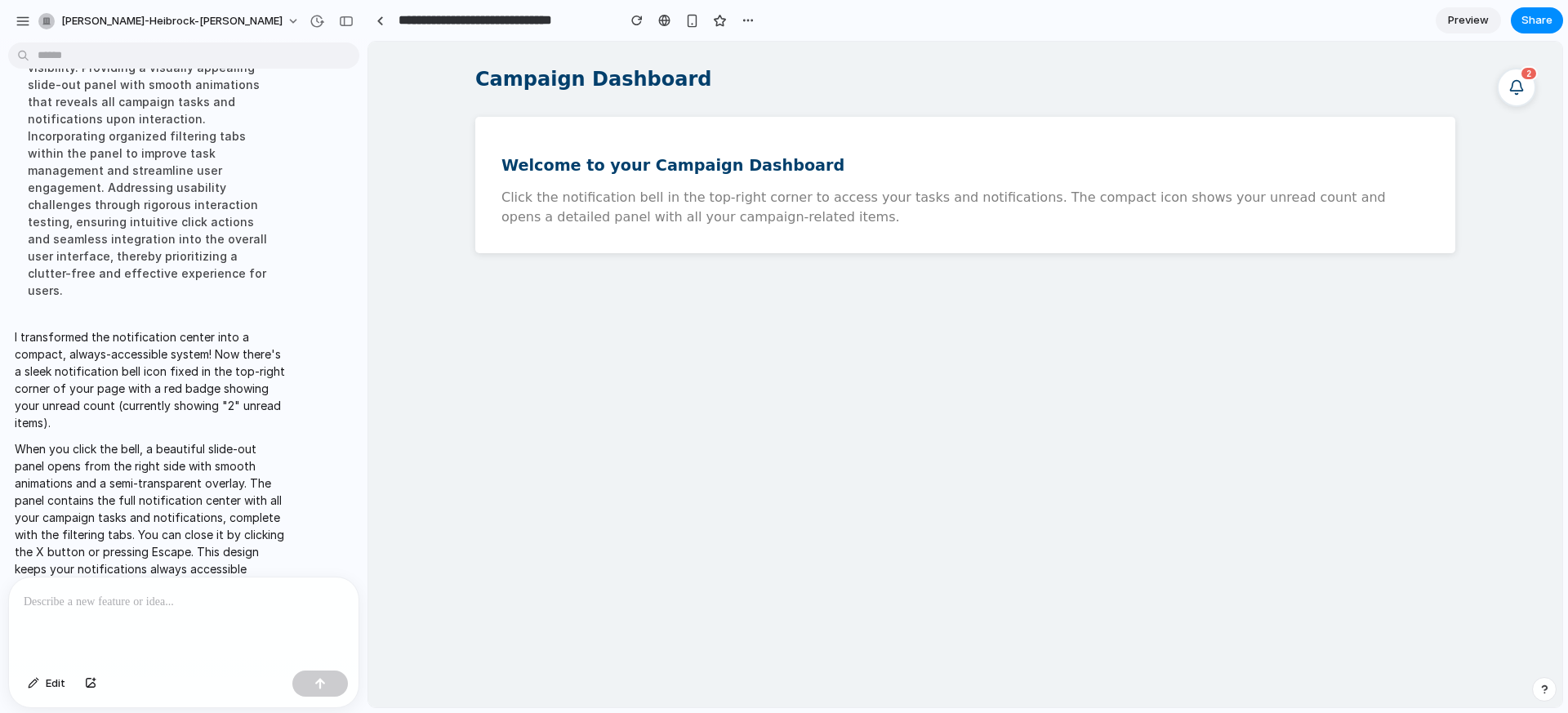
scroll to position [0, 0]
click at [1518, 90] on icon at bounding box center [1516, 85] width 13 height 11
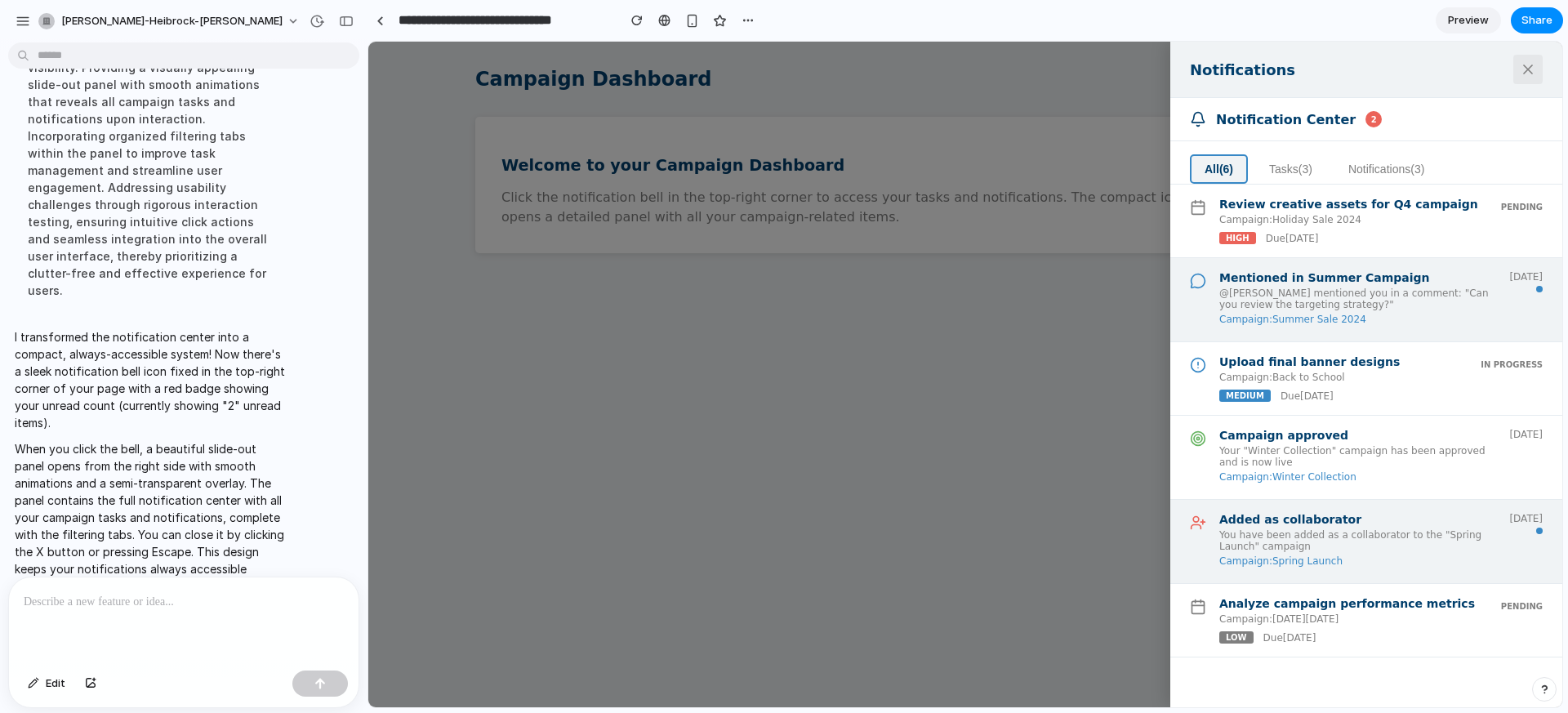
click at [1528, 71] on icon at bounding box center [1528, 69] width 17 height 17
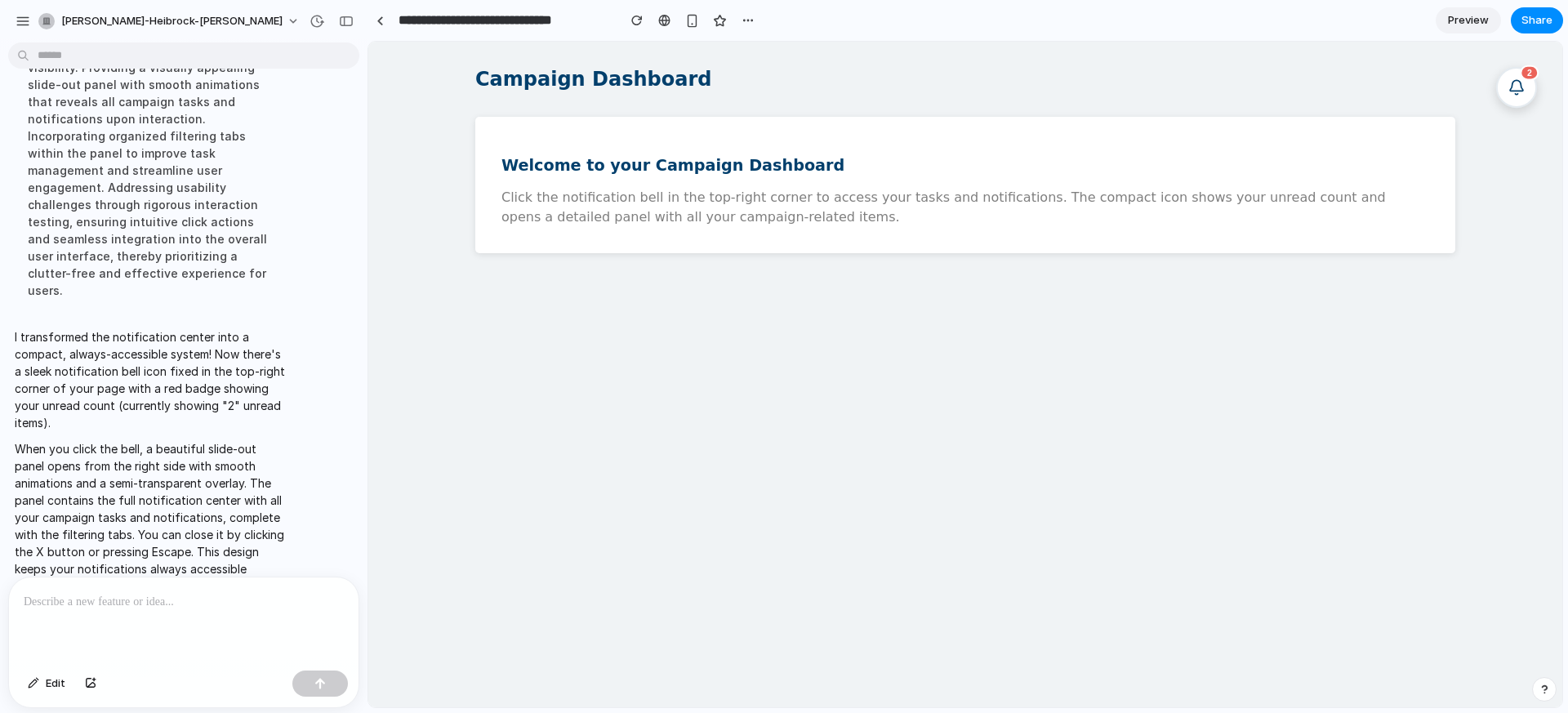
click at [1520, 100] on button "2" at bounding box center [1517, 87] width 41 height 41
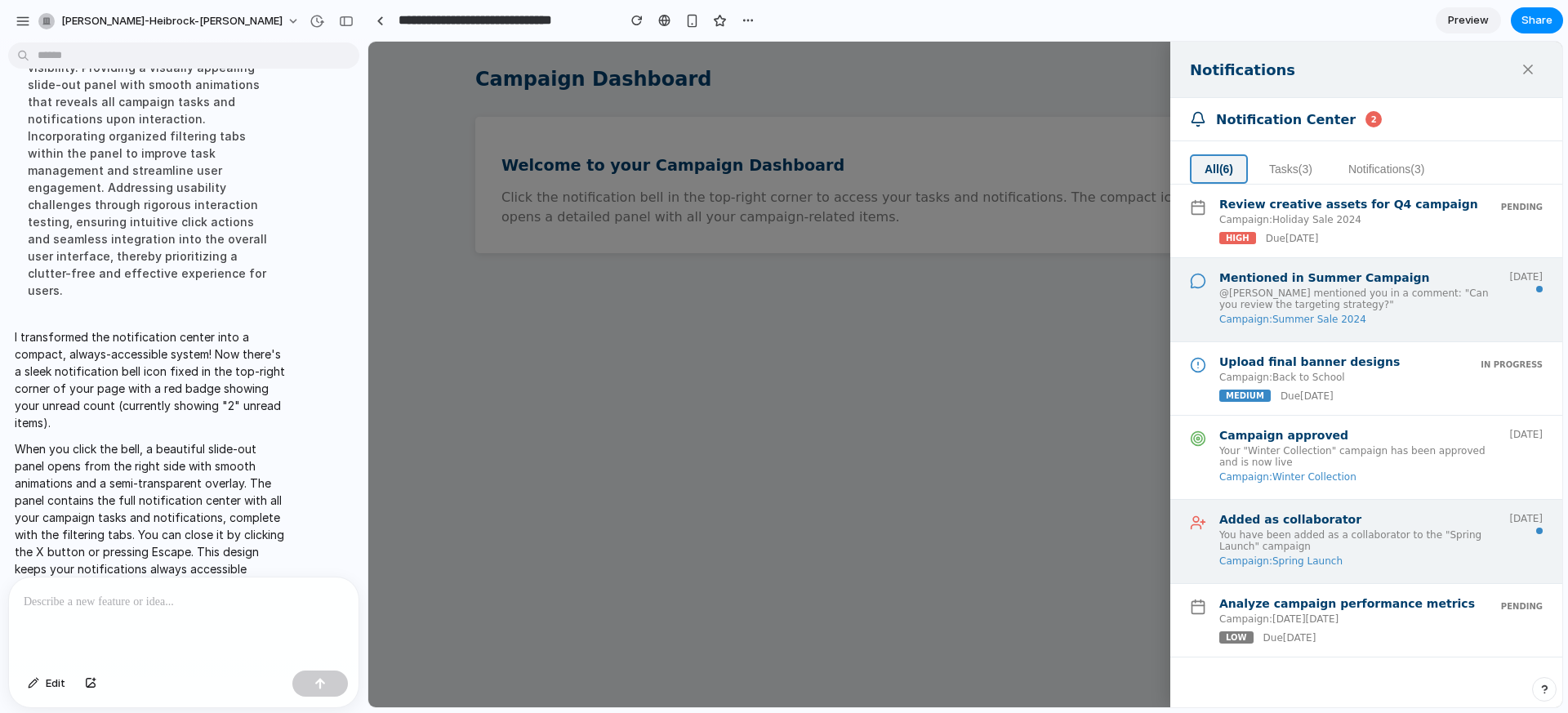
drag, startPoint x: 1306, startPoint y: 174, endPoint x: 1330, endPoint y: 176, distance: 24.1
click at [1306, 174] on button "Tasks ( 3 )" at bounding box center [1291, 169] width 73 height 29
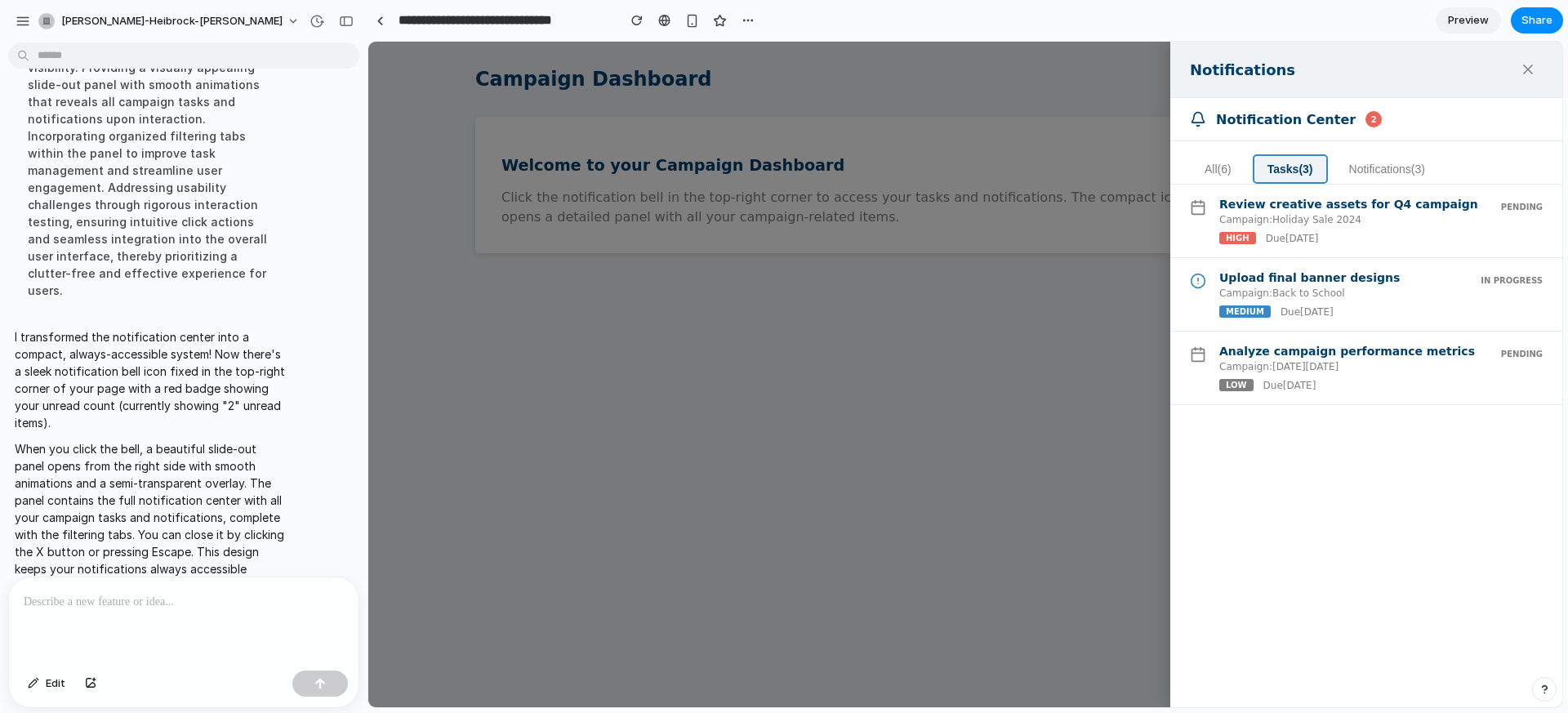
click at [1386, 163] on button "Notifications ( 3 )" at bounding box center [1386, 169] width 105 height 29
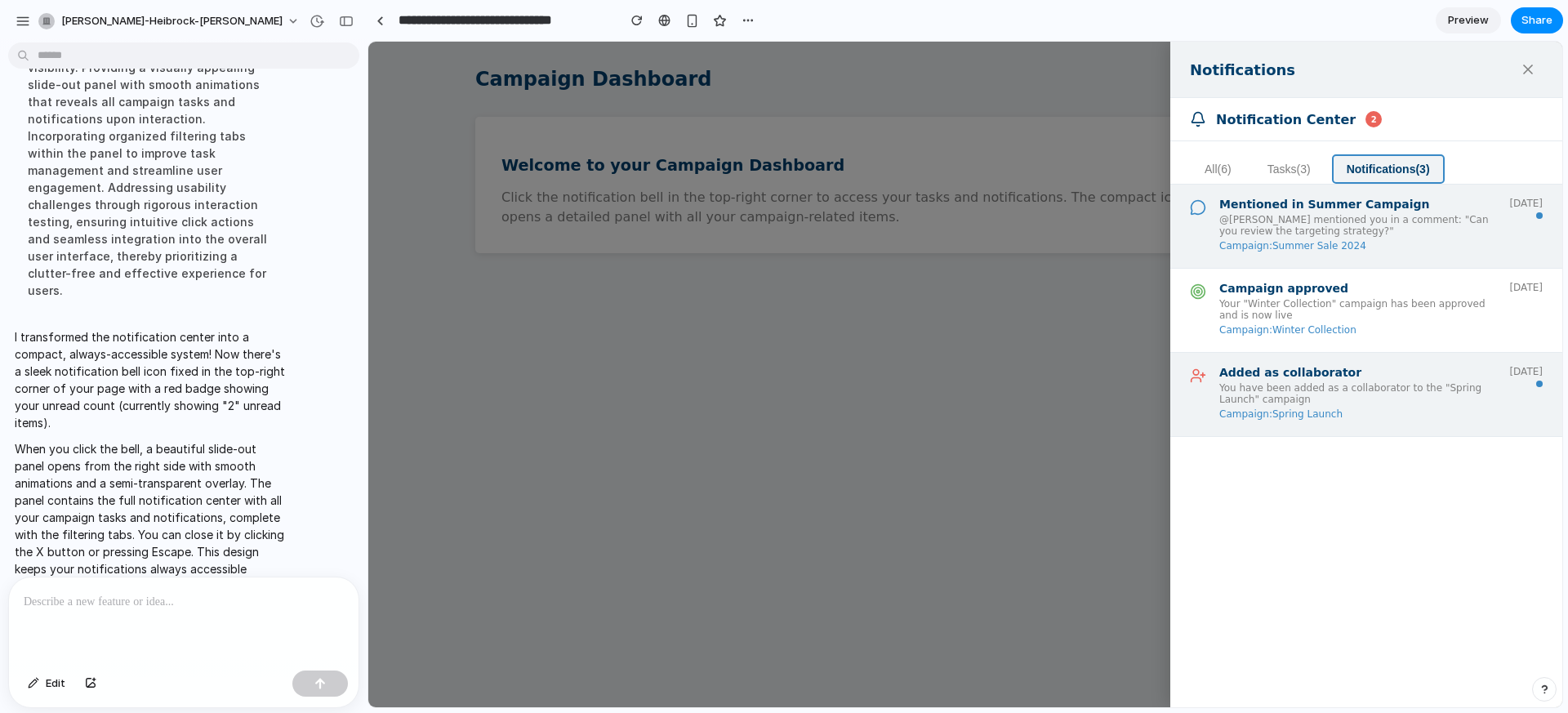
click at [1225, 168] on button "All ( 6 )" at bounding box center [1218, 169] width 56 height 29
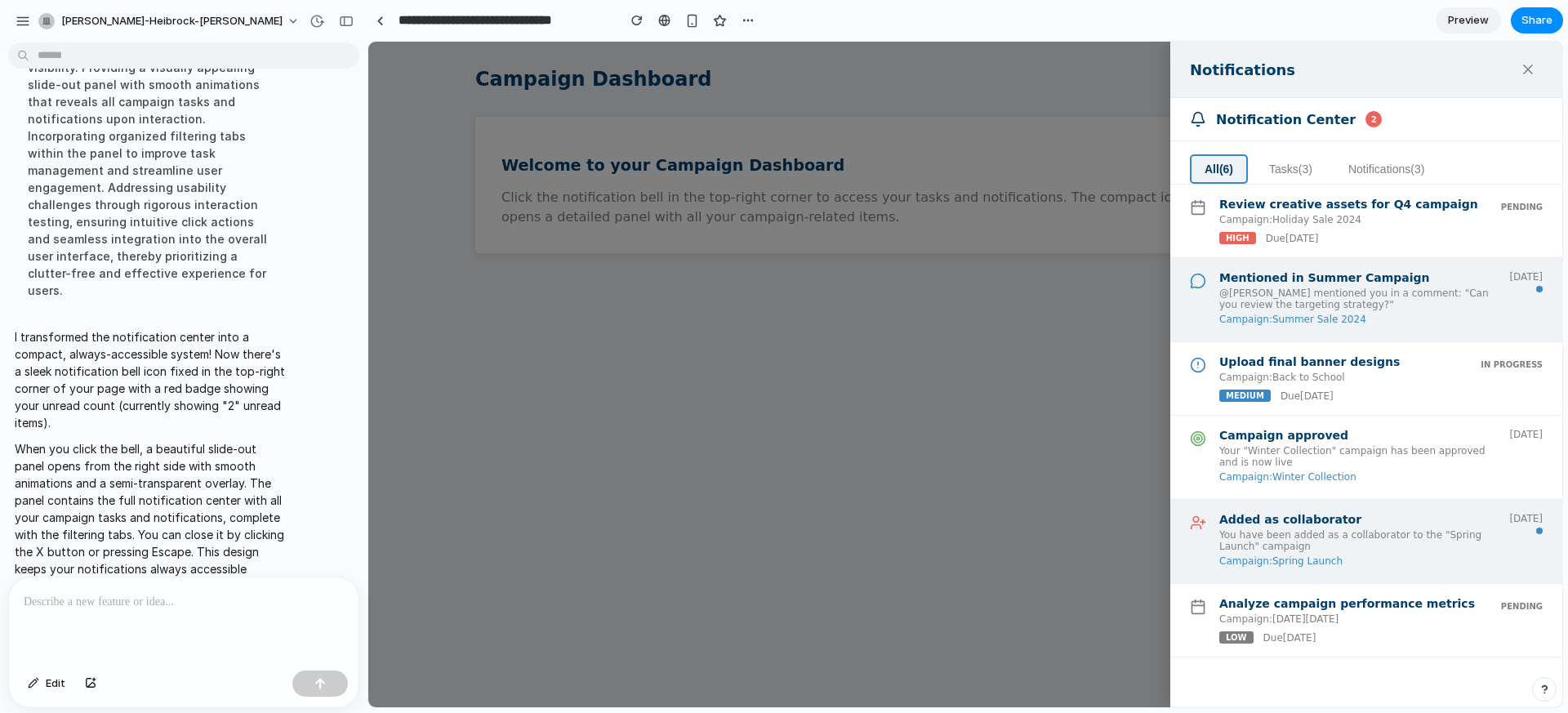
click at [1297, 169] on button "Tasks ( 3 )" at bounding box center [1291, 169] width 73 height 29
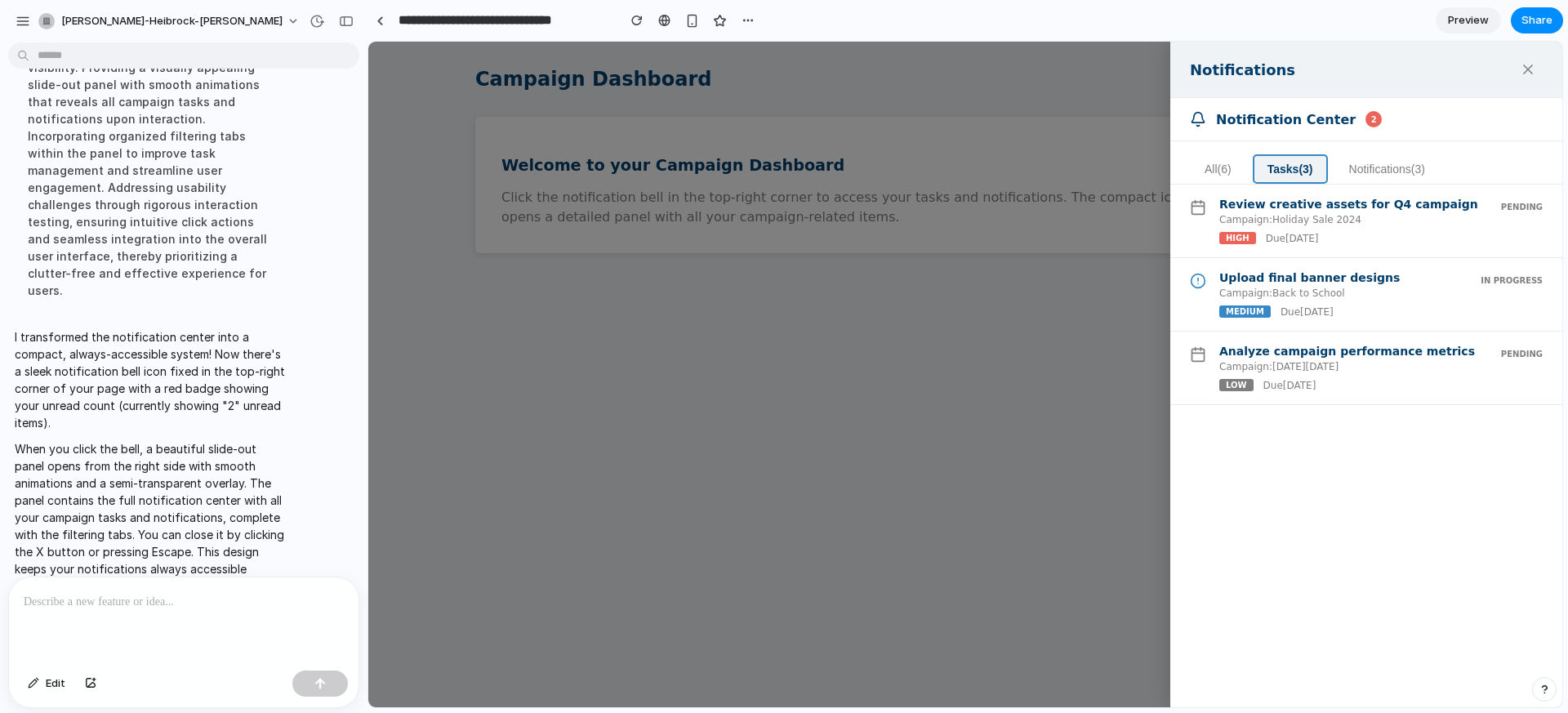
drag, startPoint x: 1391, startPoint y: 169, endPoint x: 1426, endPoint y: 167, distance: 35.1
click at [1398, 169] on button "Notifications ( 3 )" at bounding box center [1386, 169] width 105 height 29
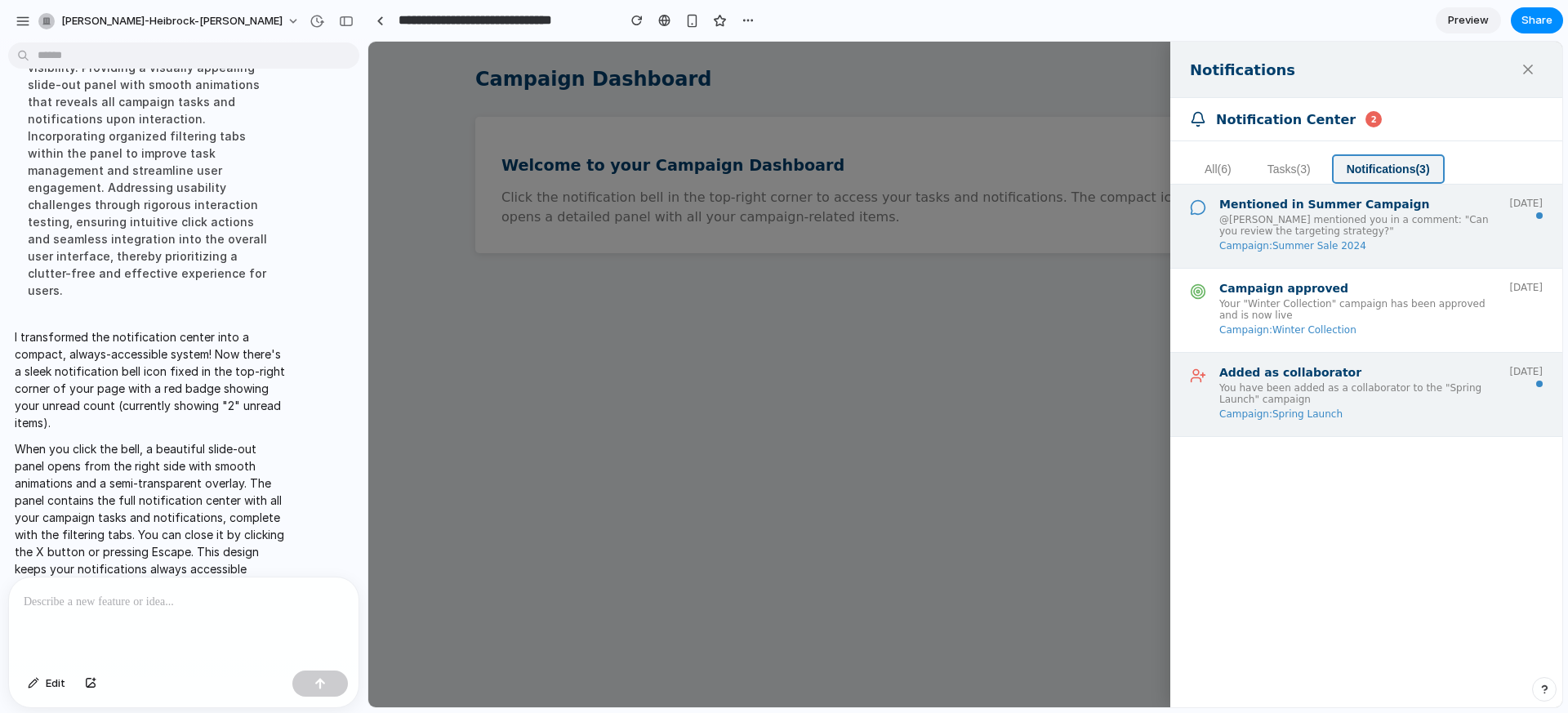
click at [1213, 173] on button "All ( 6 )" at bounding box center [1218, 169] width 56 height 29
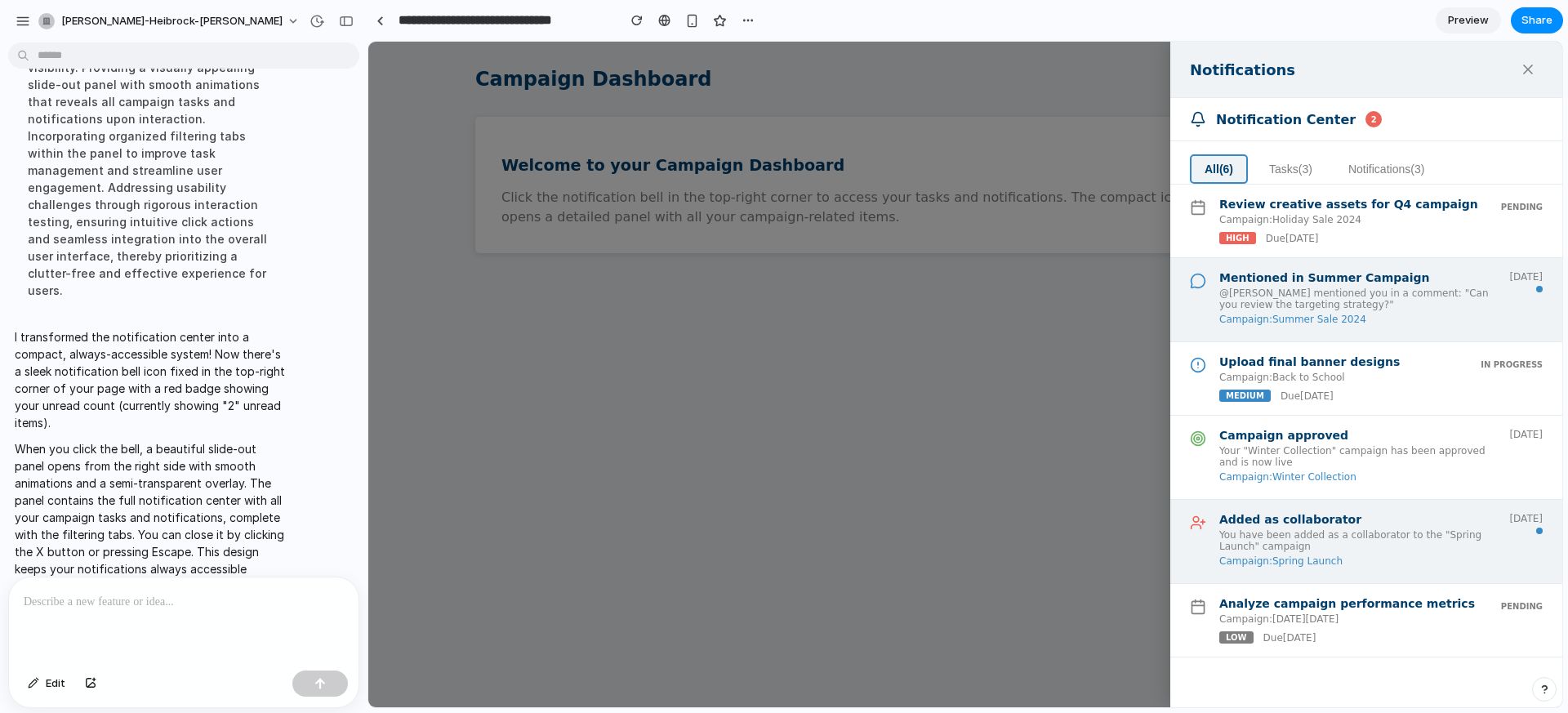
click at [1073, 309] on div at bounding box center [965, 374] width 1194 height 665
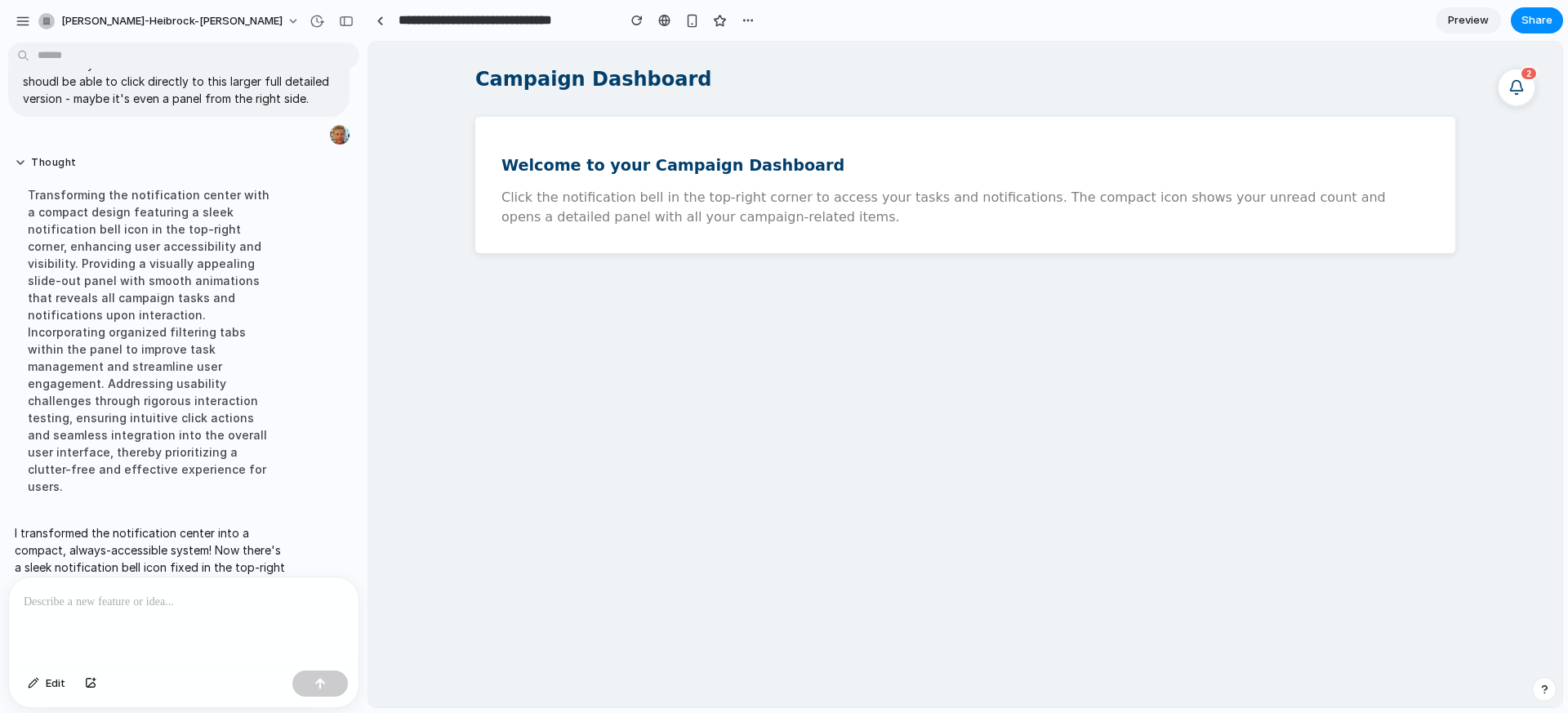
scroll to position [555, 0]
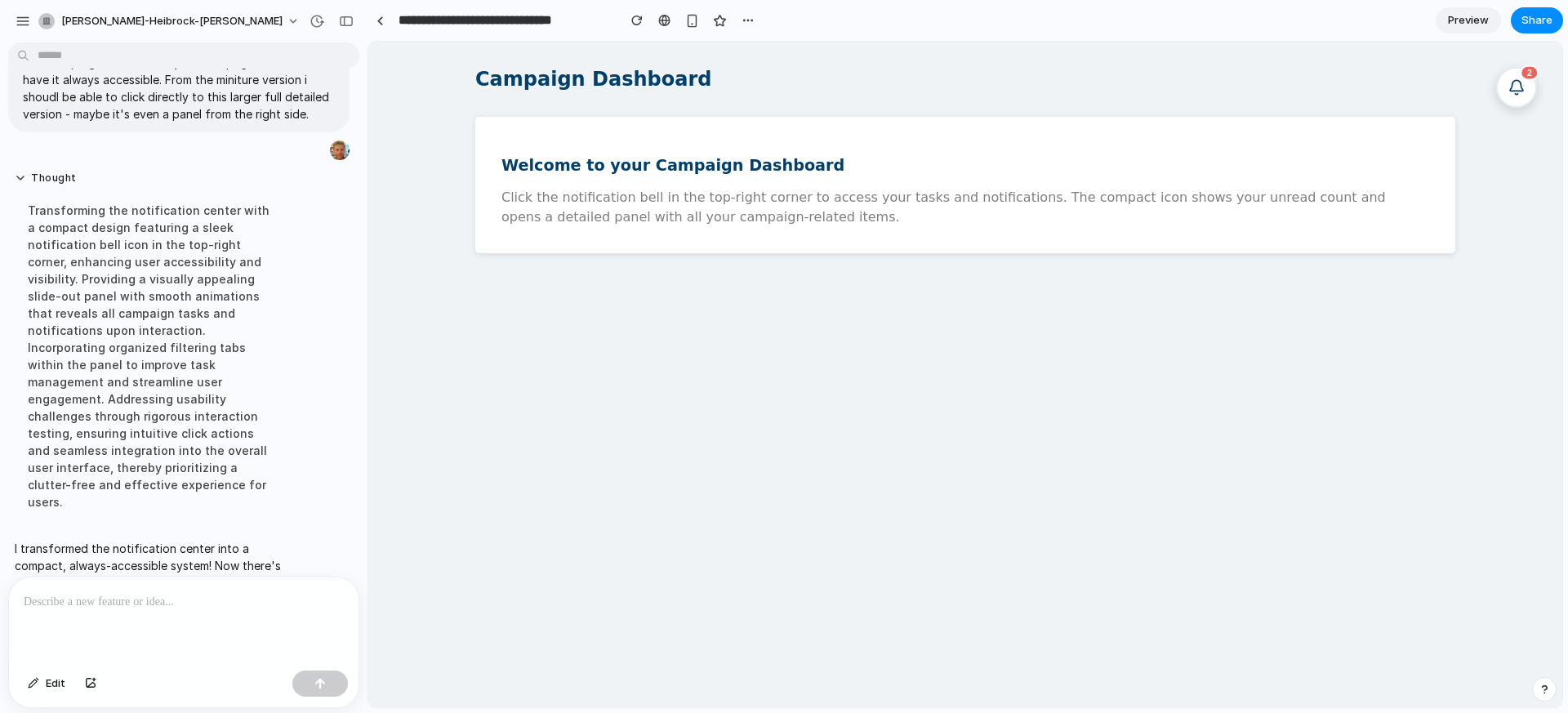
click at [1523, 90] on icon at bounding box center [1516, 85] width 13 height 11
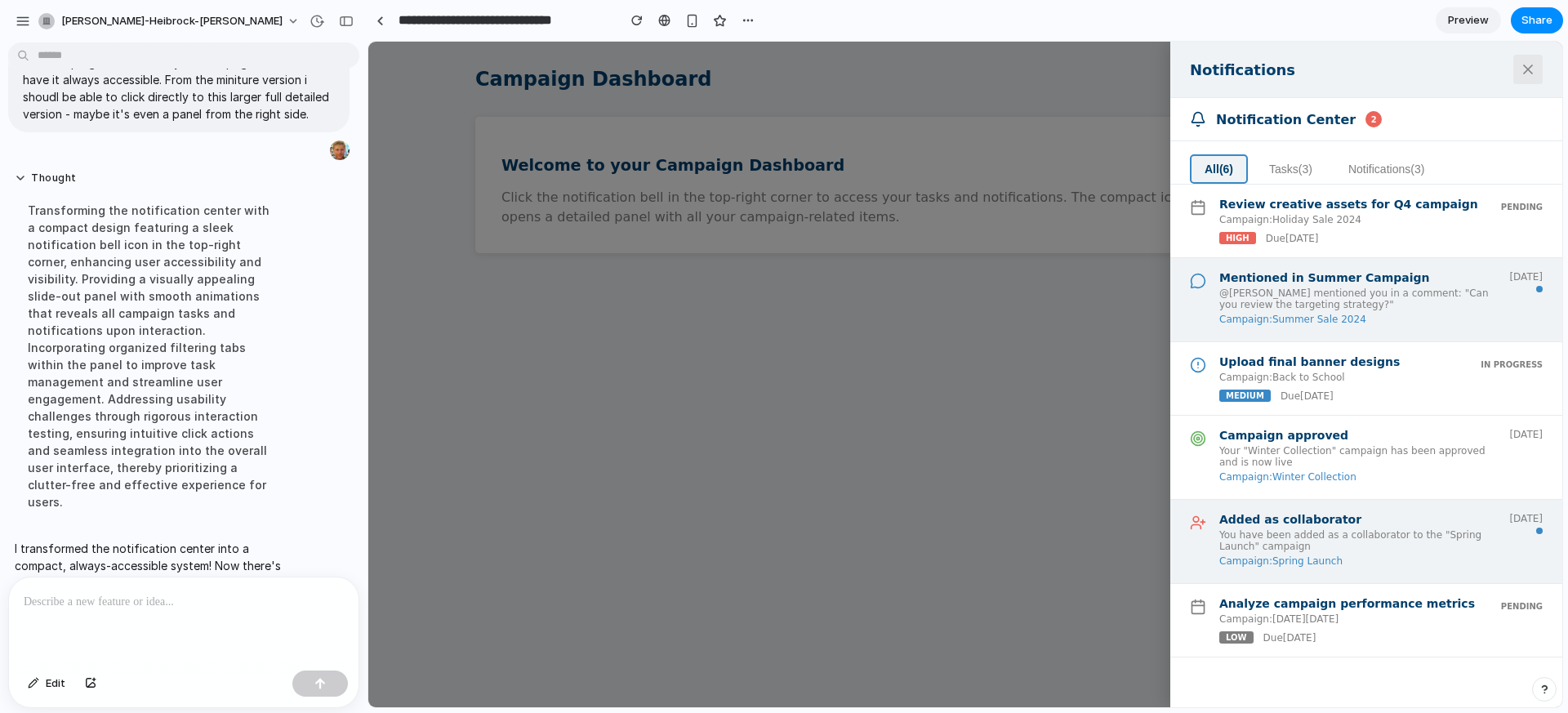
click at [1531, 71] on icon at bounding box center [1528, 69] width 17 height 17
